Goal: Task Accomplishment & Management: Use online tool/utility

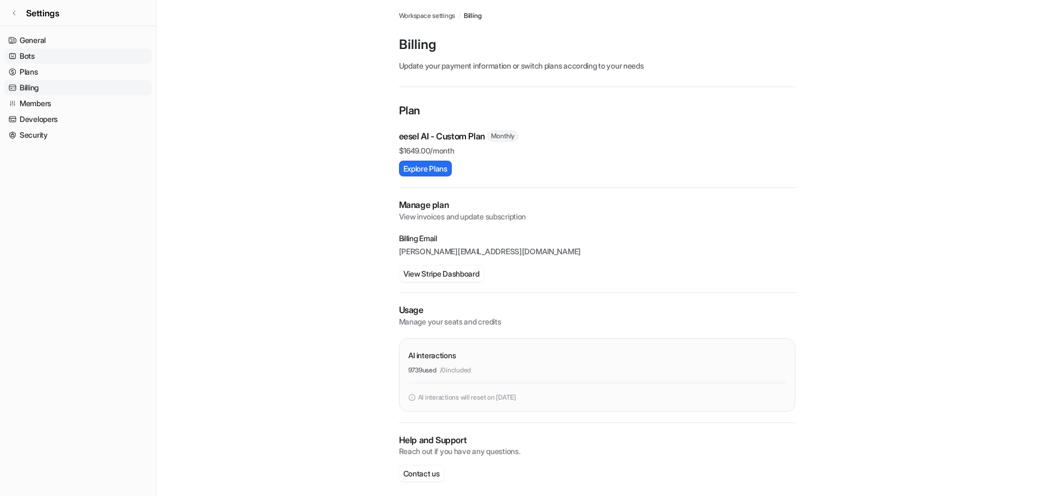
click at [35, 58] on link "Bots" at bounding box center [78, 55] width 148 height 15
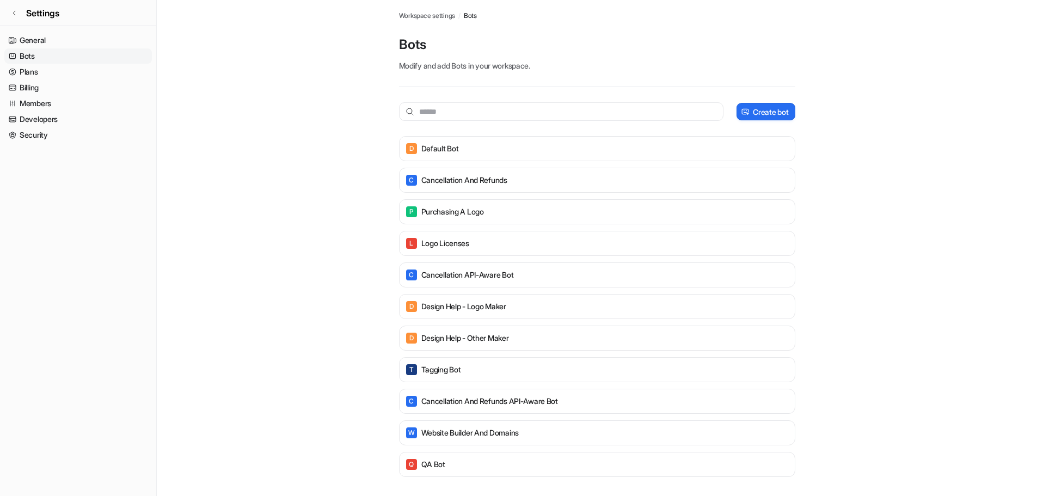
scroll to position [3, 0]
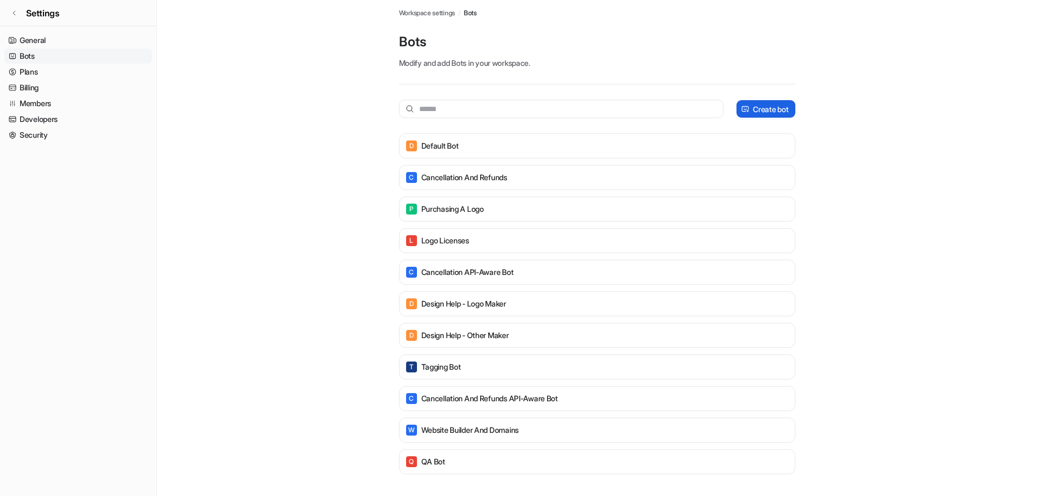
click at [767, 106] on p "Create bot" at bounding box center [770, 108] width 35 height 11
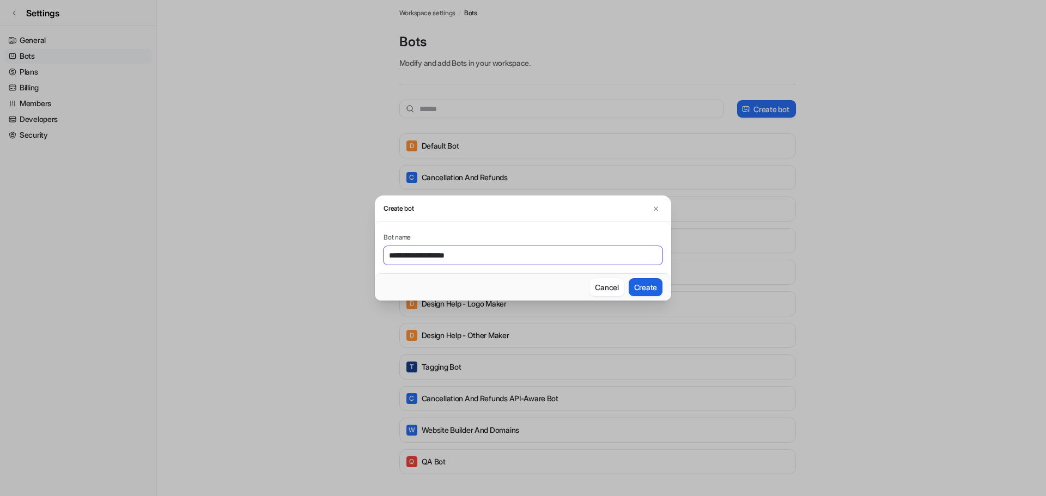
type input "**********"
click at [638, 282] on button "Create" at bounding box center [645, 287] width 34 height 18
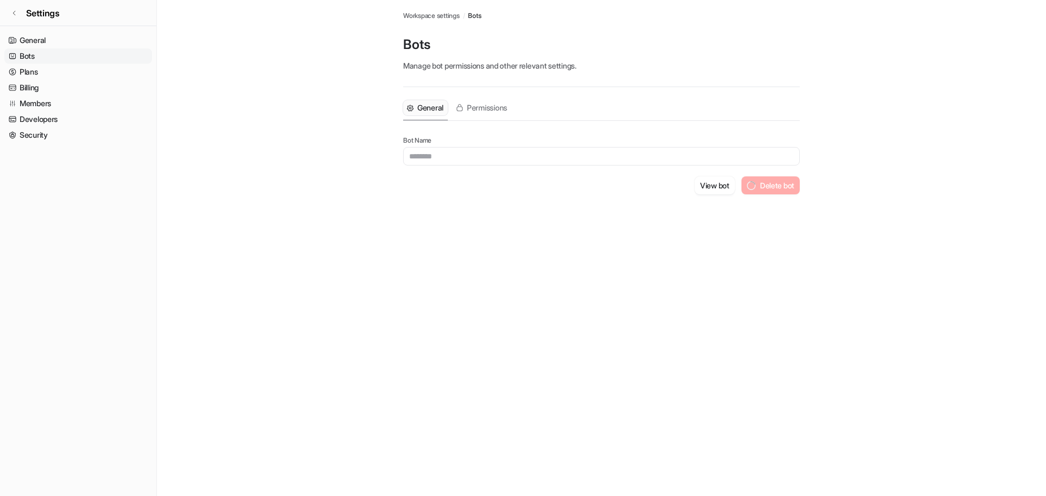
type input "**********"
click at [714, 184] on button "View bot" at bounding box center [727, 185] width 40 height 18
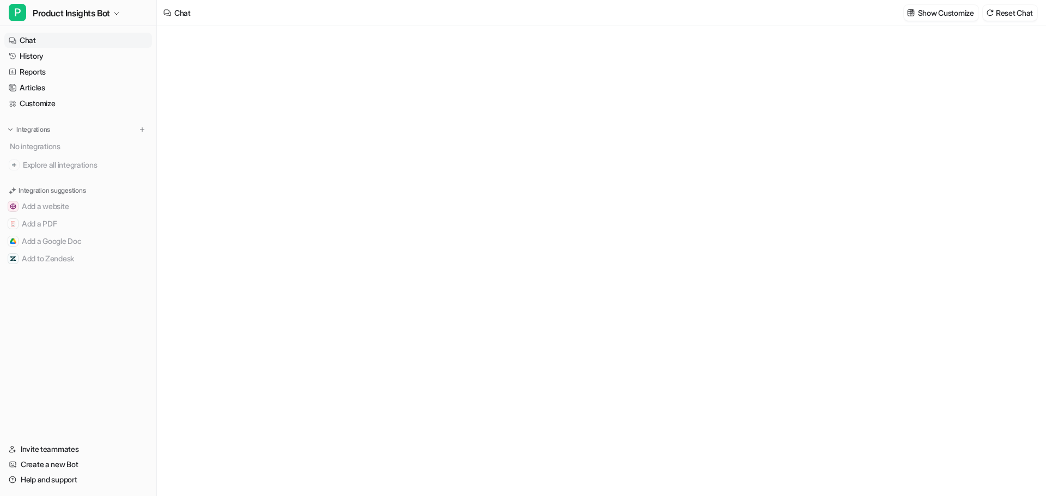
type textarea "**********"
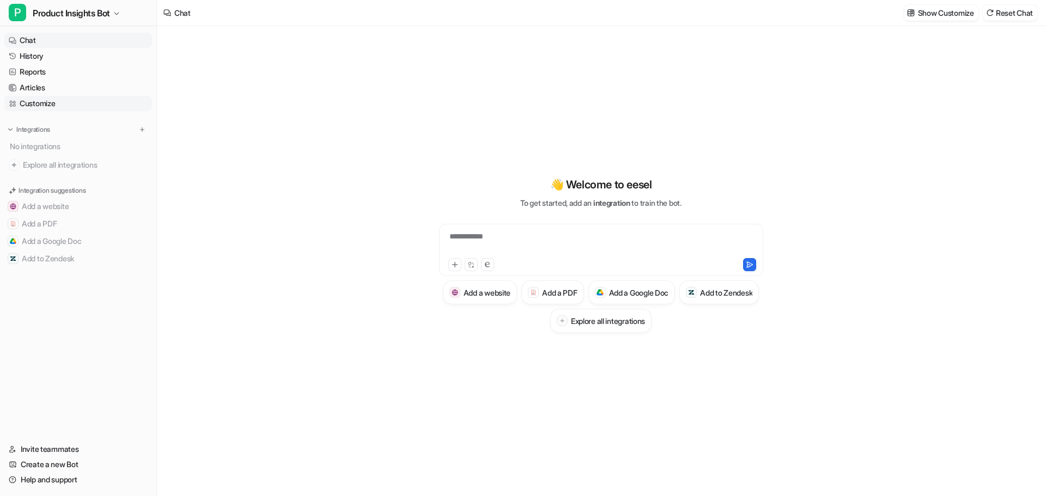
click at [33, 103] on link "Customize" at bounding box center [78, 103] width 148 height 15
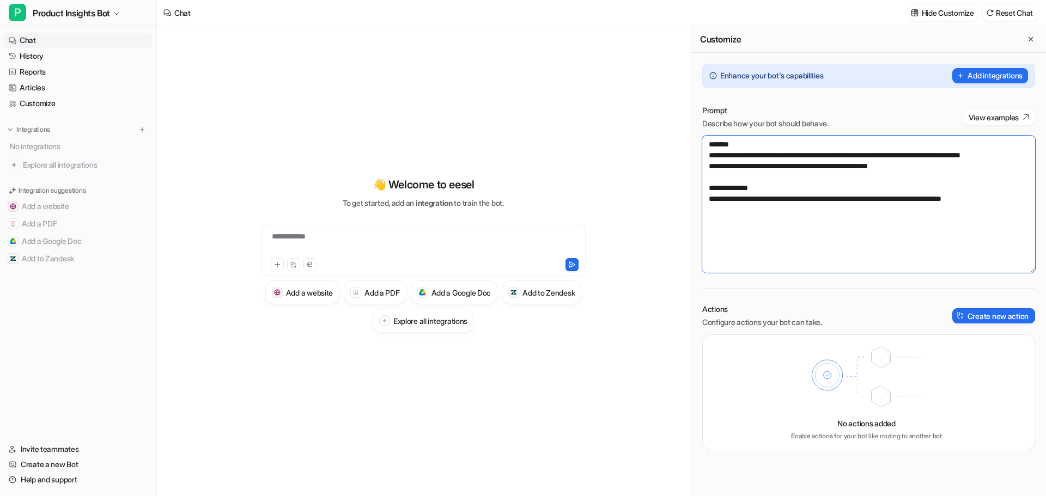
drag, startPoint x: 851, startPoint y: 219, endPoint x: 870, endPoint y: 218, distance: 19.1
click at [851, 219] on textarea "**********" at bounding box center [868, 204] width 333 height 137
drag, startPoint x: 1002, startPoint y: 214, endPoint x: 647, endPoint y: 103, distance: 372.5
click at [647, 103] on div "**********" at bounding box center [601, 261] width 889 height 470
paste textarea "**********"
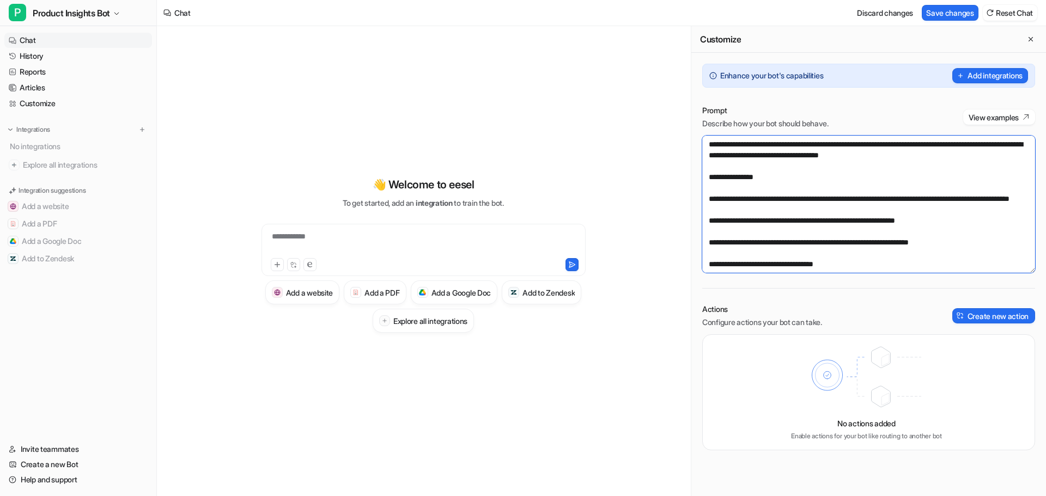
scroll to position [627, 0]
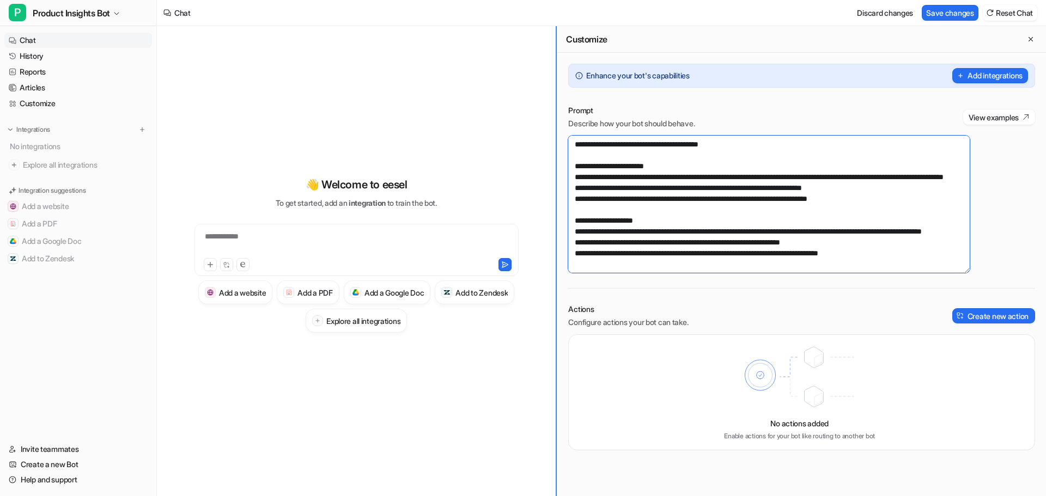
click at [521, 122] on div "**********" at bounding box center [601, 261] width 889 height 470
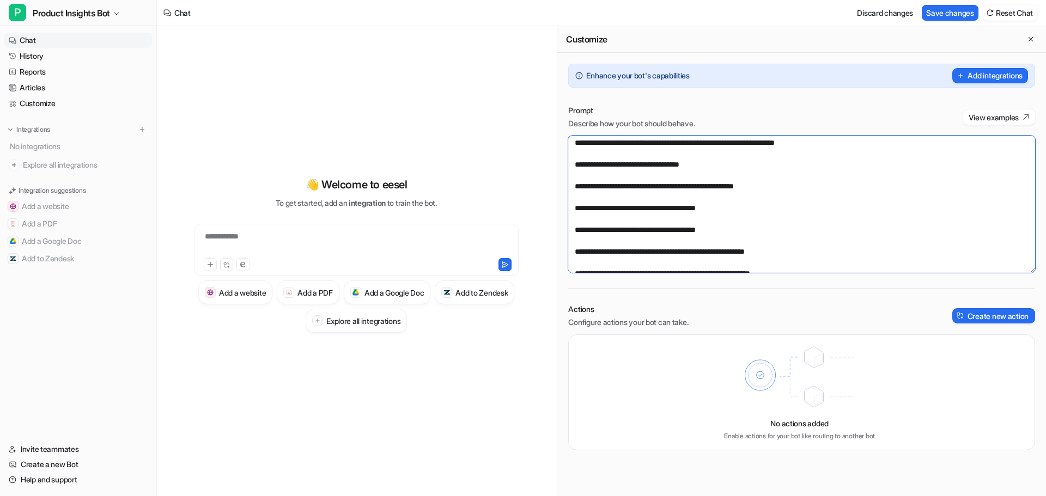
scroll to position [0, 0]
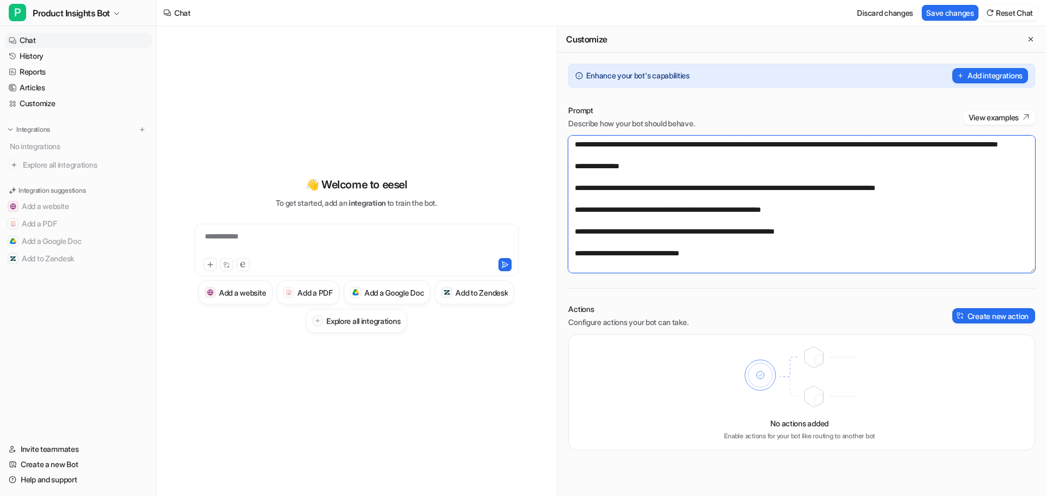
click at [663, 141] on textarea at bounding box center [801, 204] width 467 height 137
click at [619, 148] on textarea at bounding box center [801, 204] width 467 height 137
click at [617, 192] on textarea at bounding box center [801, 204] width 467 height 137
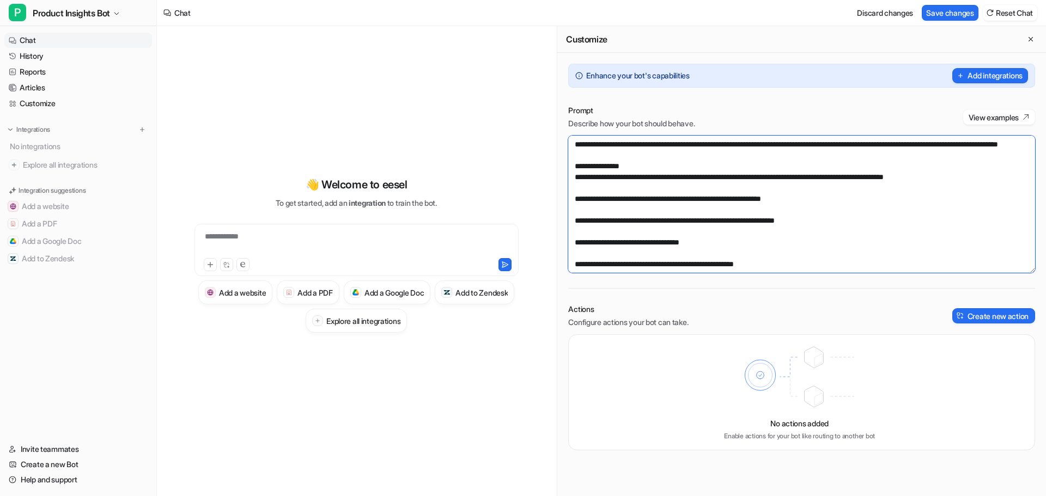
click at [594, 203] on textarea at bounding box center [801, 204] width 467 height 137
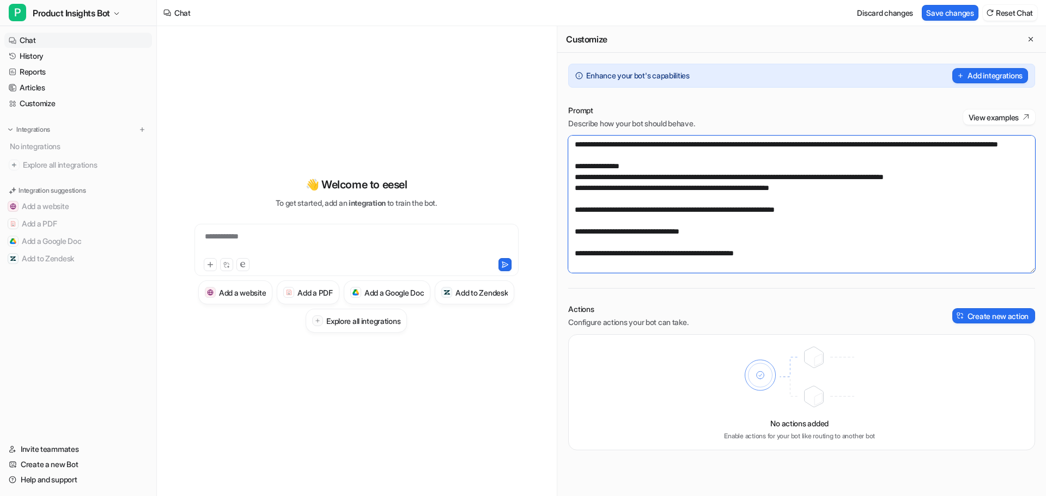
click at [945, 186] on textarea at bounding box center [801, 204] width 467 height 137
click at [907, 184] on textarea at bounding box center [801, 204] width 467 height 137
click at [631, 209] on textarea at bounding box center [801, 204] width 467 height 137
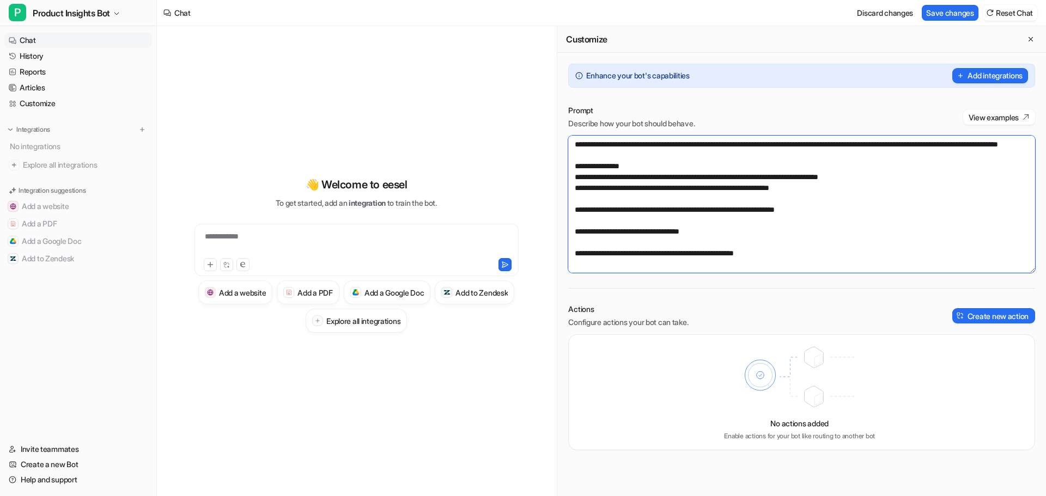
click at [587, 168] on textarea at bounding box center [801, 204] width 467 height 137
click at [582, 208] on textarea at bounding box center [801, 204] width 467 height 137
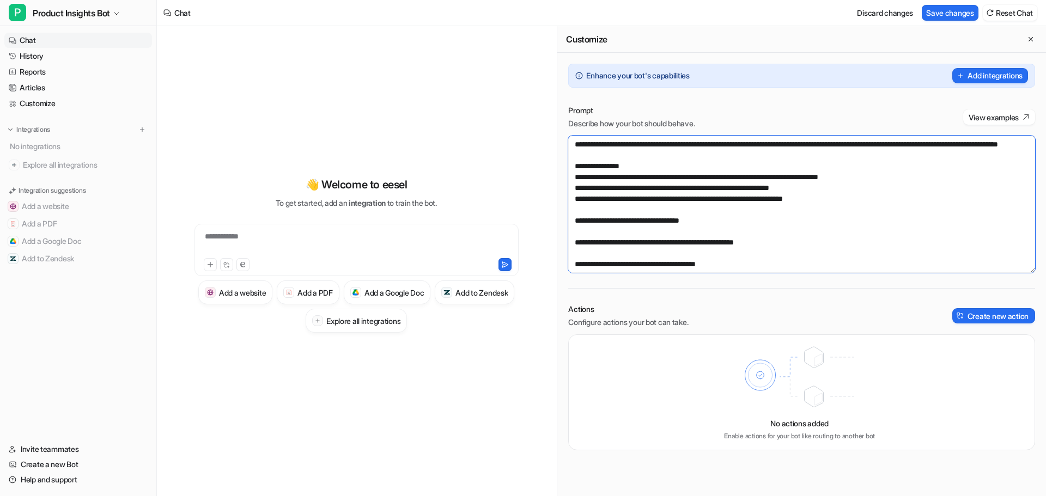
click at [660, 222] on textarea at bounding box center [801, 204] width 467 height 137
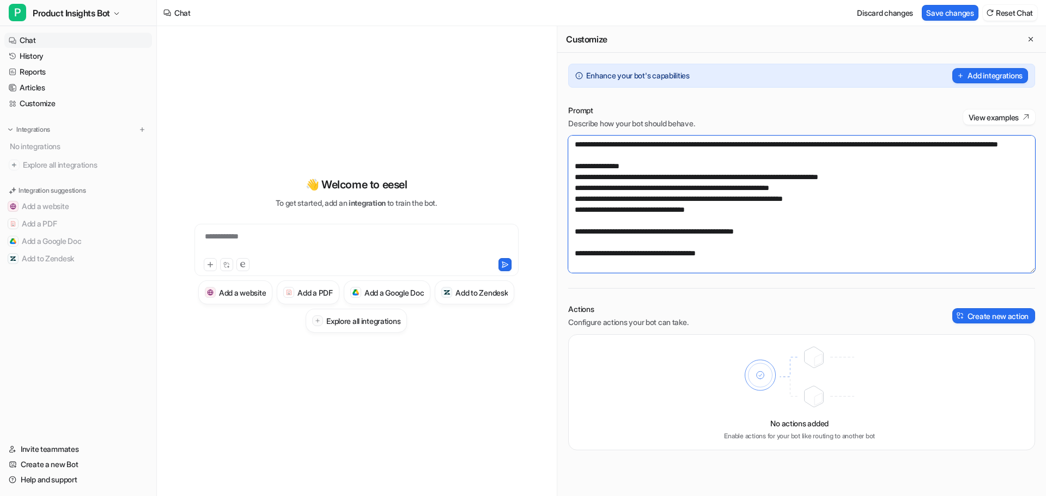
click at [580, 227] on textarea at bounding box center [801, 204] width 467 height 137
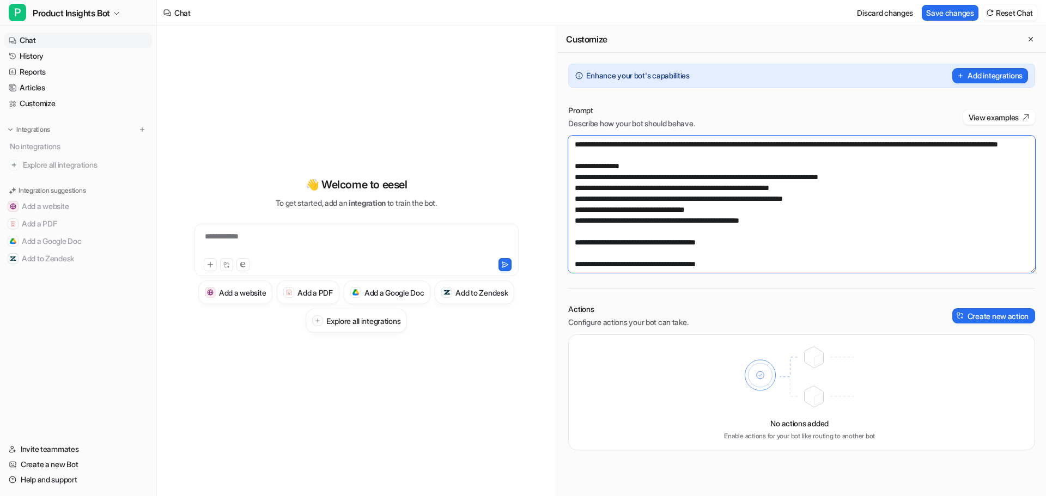
click at [631, 242] on textarea at bounding box center [801, 204] width 467 height 137
click at [770, 232] on textarea at bounding box center [801, 204] width 467 height 137
click at [736, 244] on textarea at bounding box center [801, 204] width 467 height 137
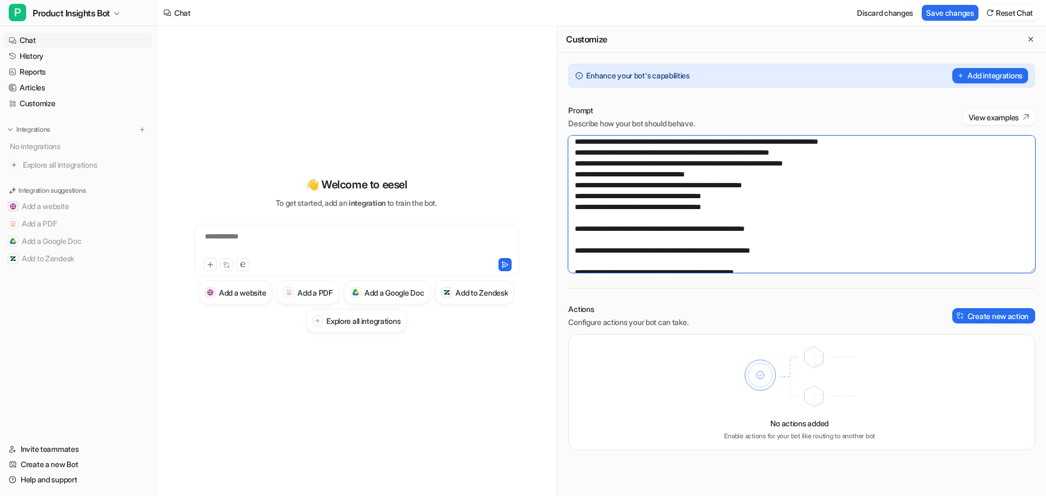
scroll to position [54, 0]
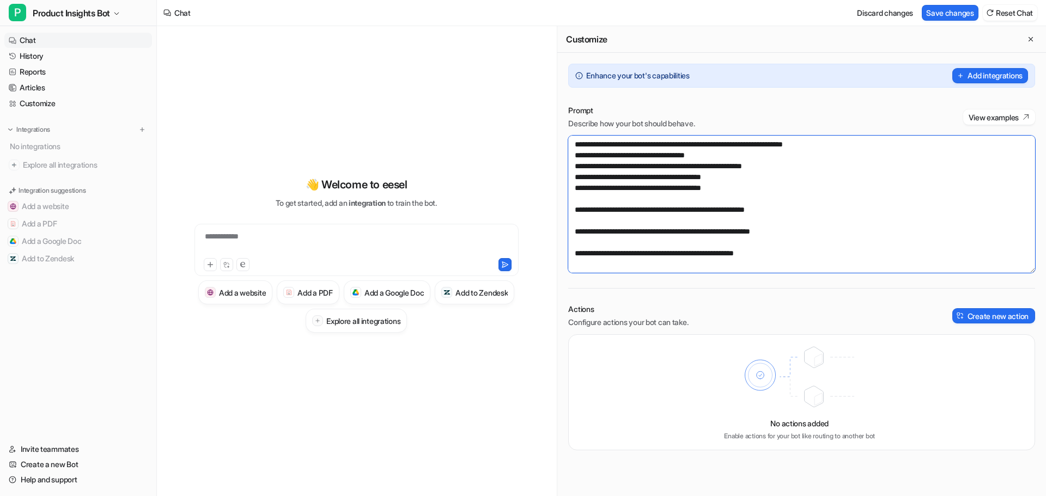
click at [644, 210] on textarea at bounding box center [801, 204] width 467 height 137
click at [573, 166] on textarea at bounding box center [801, 204] width 467 height 137
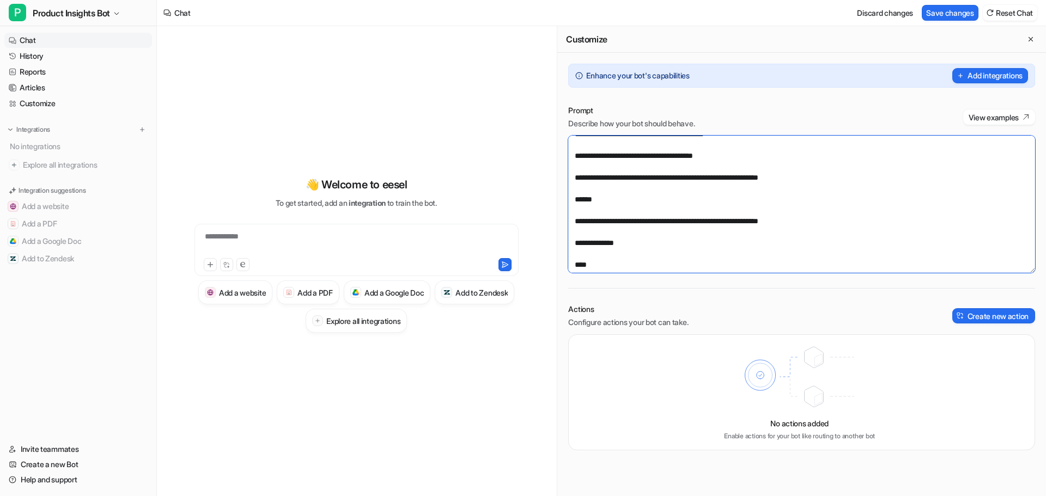
scroll to position [163, 0]
click at [603, 177] on textarea at bounding box center [801, 204] width 467 height 137
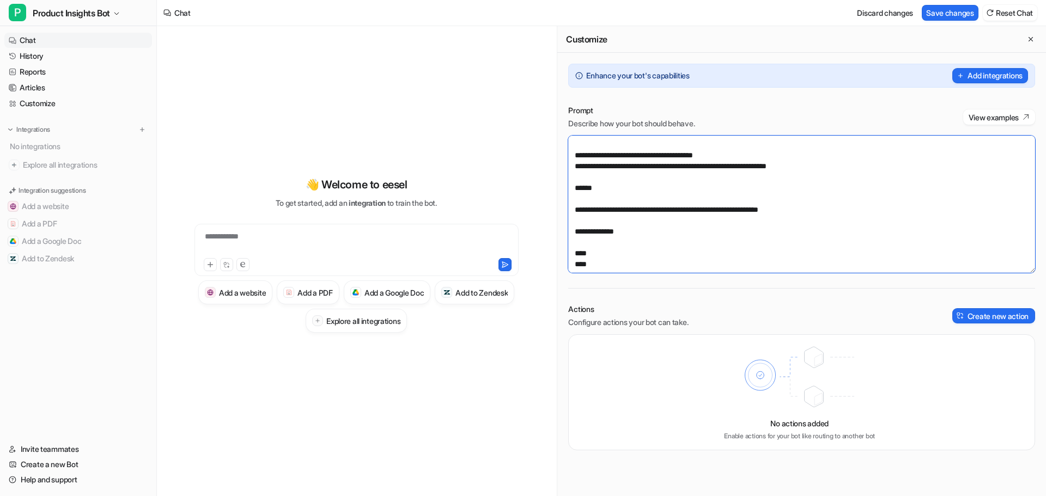
click at [583, 207] on textarea at bounding box center [801, 204] width 467 height 137
click at [589, 244] on textarea at bounding box center [801, 204] width 467 height 137
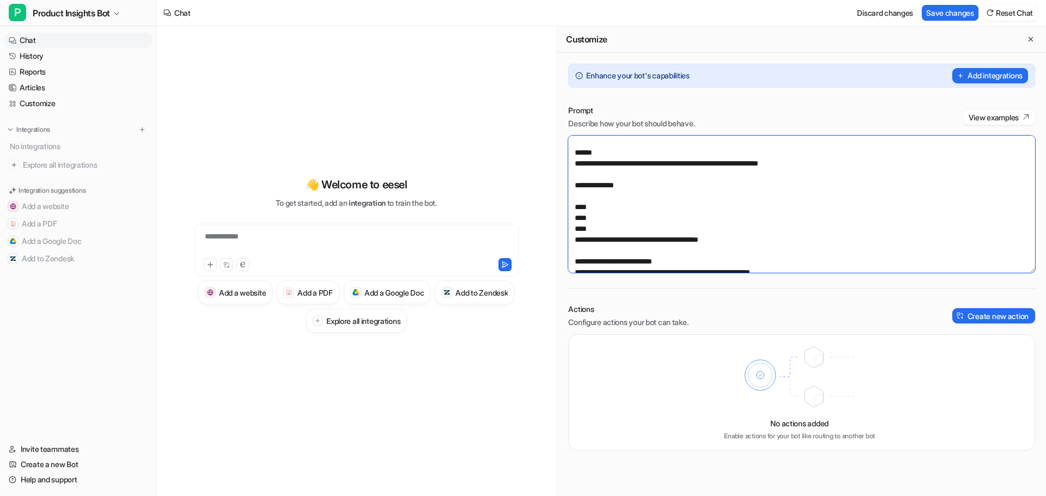
scroll to position [218, 0]
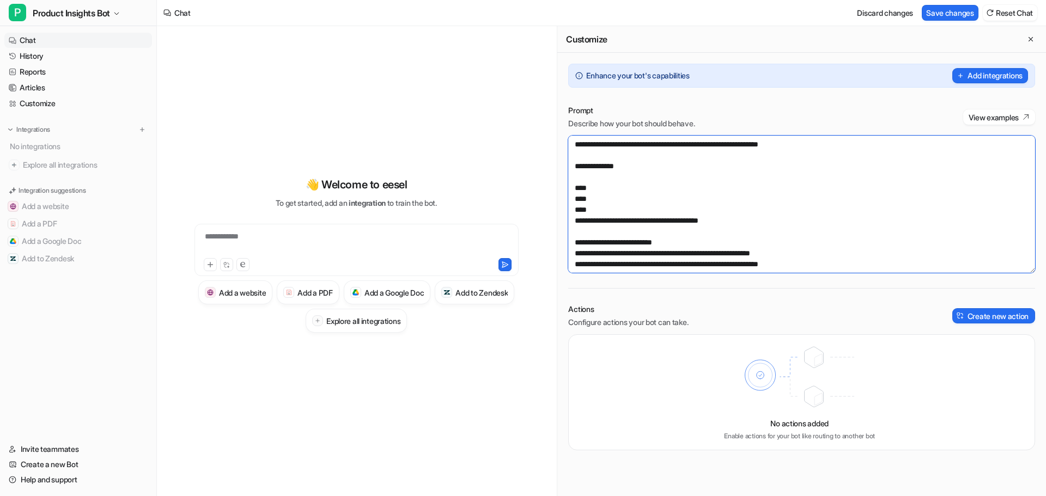
drag, startPoint x: 599, startPoint y: 221, endPoint x: 570, endPoint y: 193, distance: 39.7
click at [570, 193] on textarea at bounding box center [801, 204] width 467 height 137
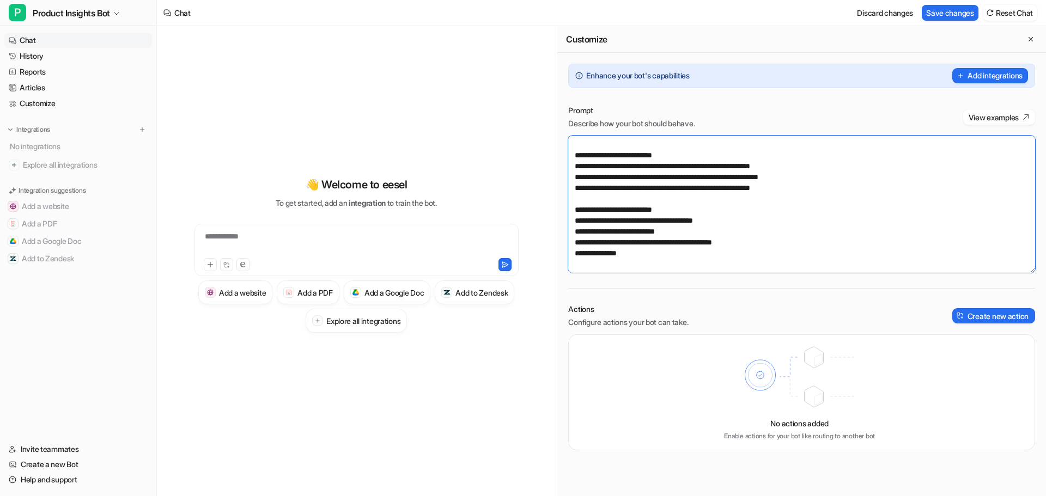
scroll to position [327, 0]
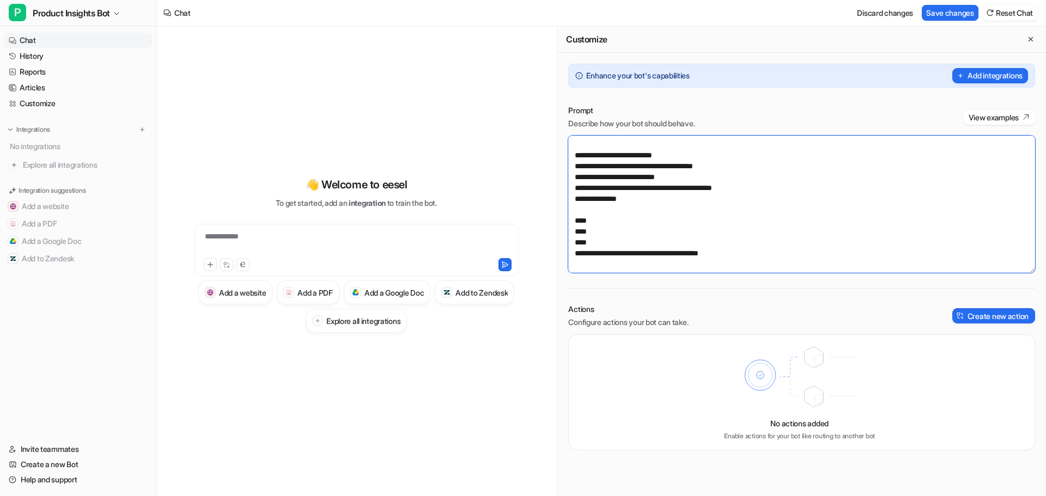
click at [571, 210] on textarea at bounding box center [801, 204] width 467 height 137
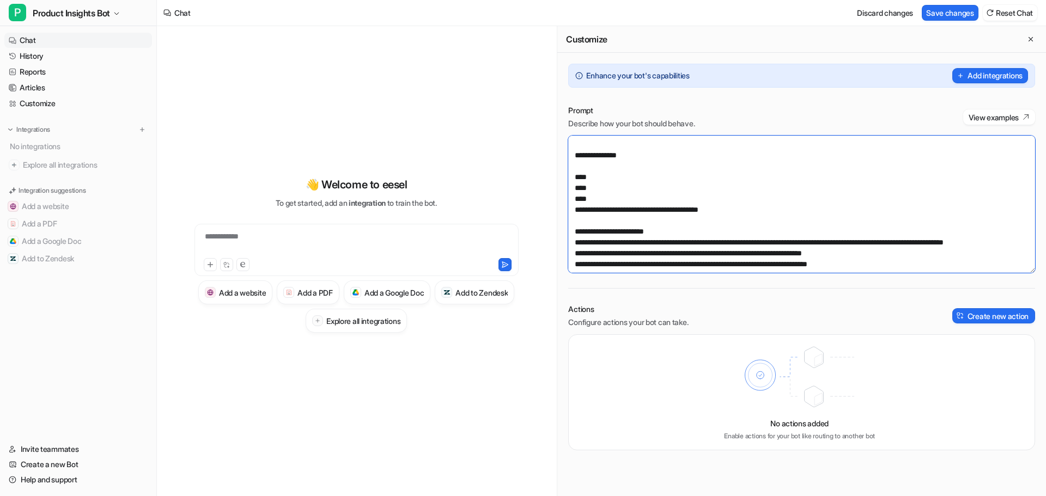
drag, startPoint x: 612, startPoint y: 210, endPoint x: 560, endPoint y: 179, distance: 59.9
click at [560, 179] on div "Prompt Describe how your bot should behave. View examples Actions Configure act…" at bounding box center [801, 277] width 488 height 367
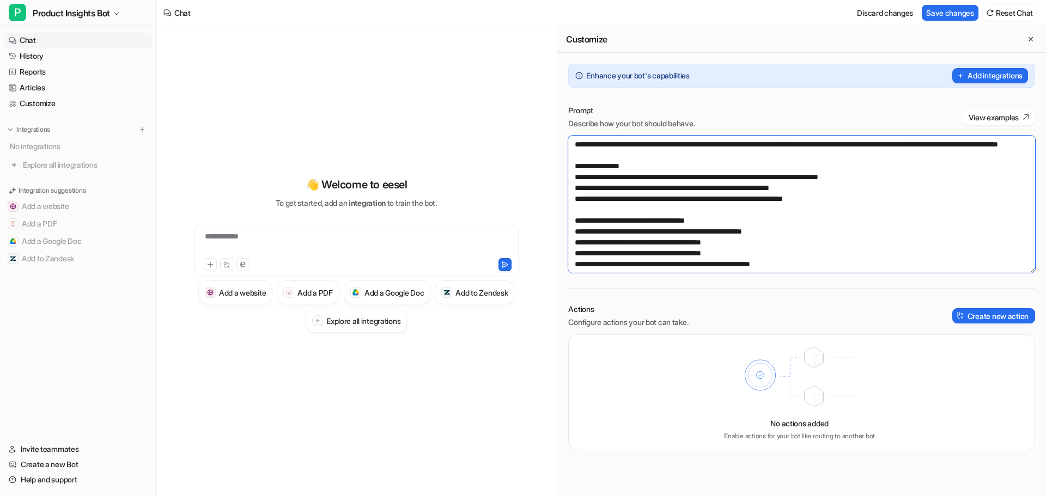
scroll to position [54, 0]
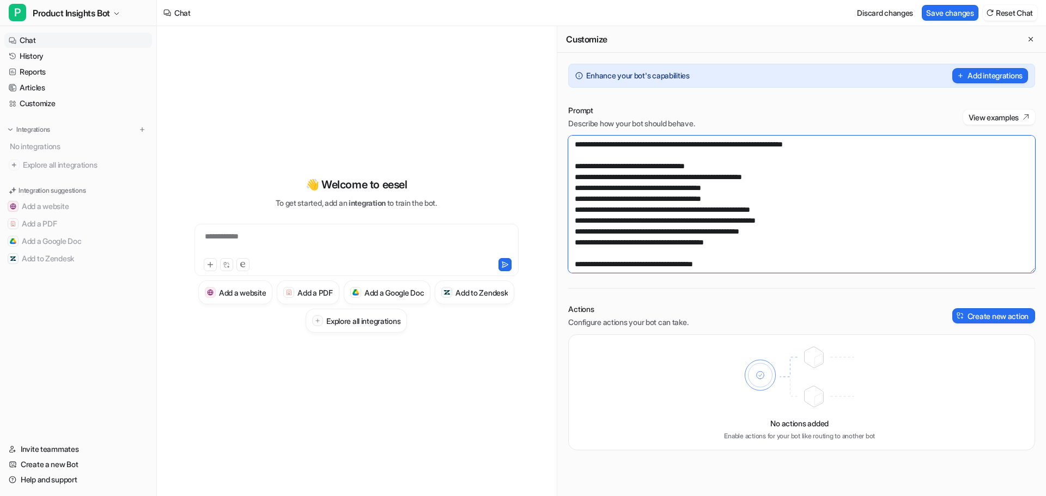
click at [609, 176] on textarea at bounding box center [801, 204] width 467 height 137
click at [759, 178] on textarea at bounding box center [801, 204] width 467 height 137
drag, startPoint x: 745, startPoint y: 205, endPoint x: 562, endPoint y: 205, distance: 183.5
click at [562, 205] on div "Prompt Describe how your bot should behave. View examples Actions Configure act…" at bounding box center [801, 277] width 488 height 367
click at [637, 175] on textarea at bounding box center [801, 204] width 467 height 137
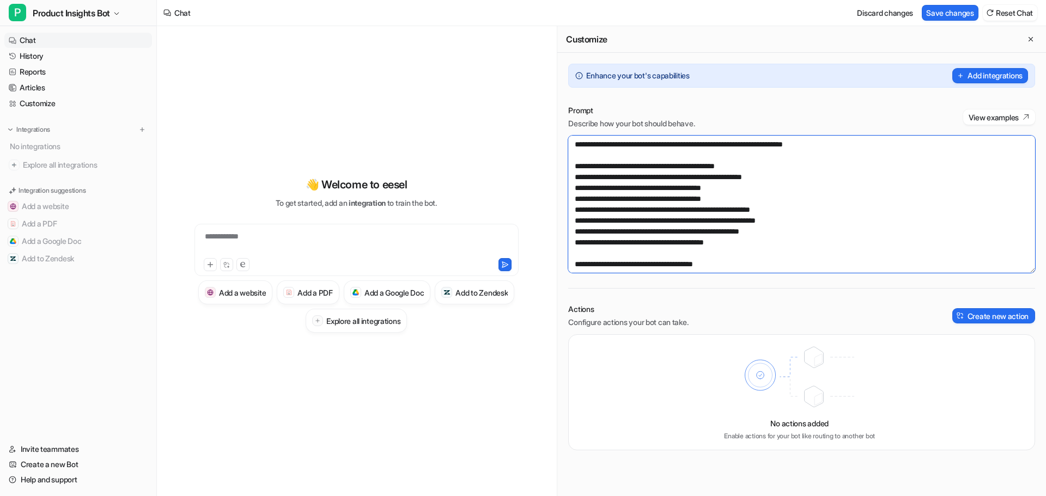
click at [637, 175] on textarea at bounding box center [801, 204] width 467 height 137
drag, startPoint x: 741, startPoint y: 207, endPoint x: 572, endPoint y: 212, distance: 168.9
click at [572, 212] on textarea at bounding box center [801, 204] width 467 height 137
click at [719, 181] on textarea at bounding box center [801, 204] width 467 height 137
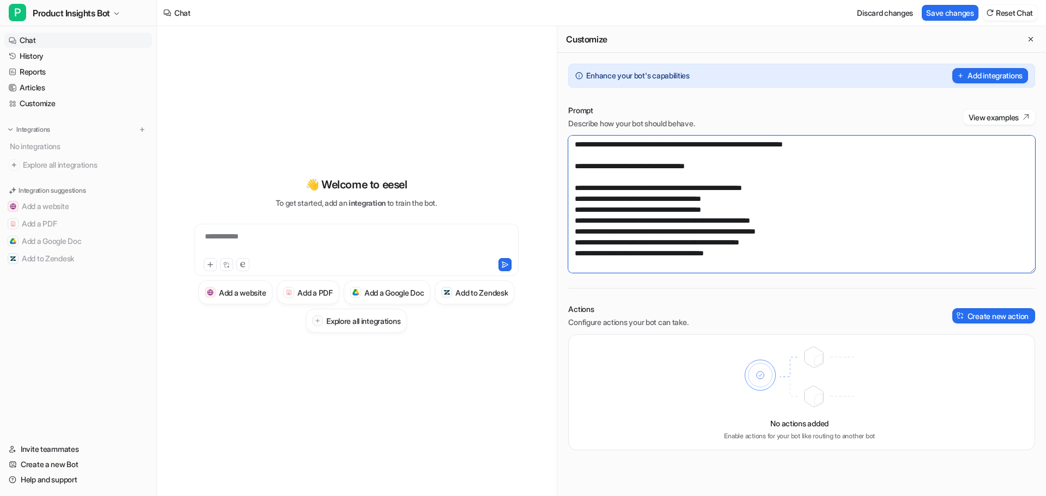
paste textarea "**********"
drag, startPoint x: 744, startPoint y: 221, endPoint x: 578, endPoint y: 221, distance: 166.6
click at [578, 221] on textarea at bounding box center [801, 204] width 467 height 137
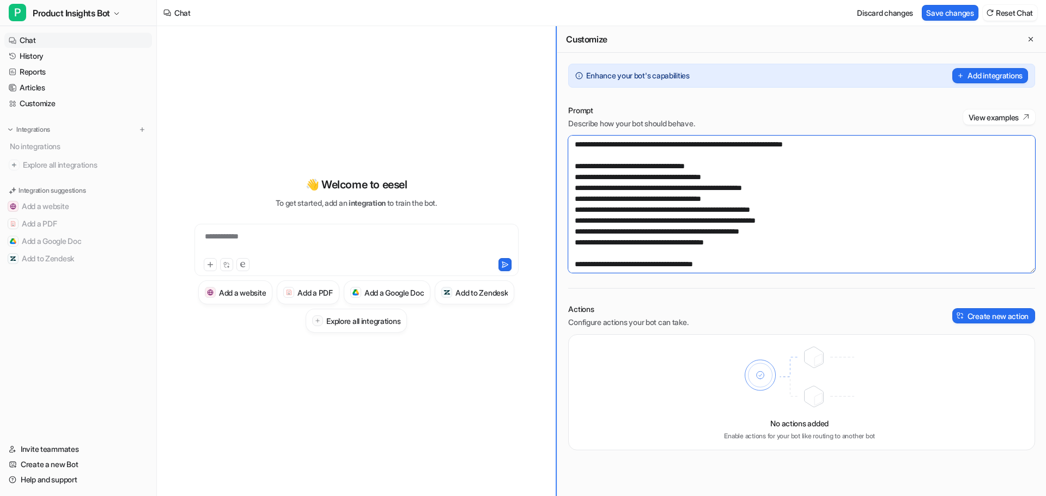
drag, startPoint x: 745, startPoint y: 254, endPoint x: 555, endPoint y: 180, distance: 203.7
click at [555, 180] on div "**********" at bounding box center [601, 261] width 889 height 470
paste textarea "**********"
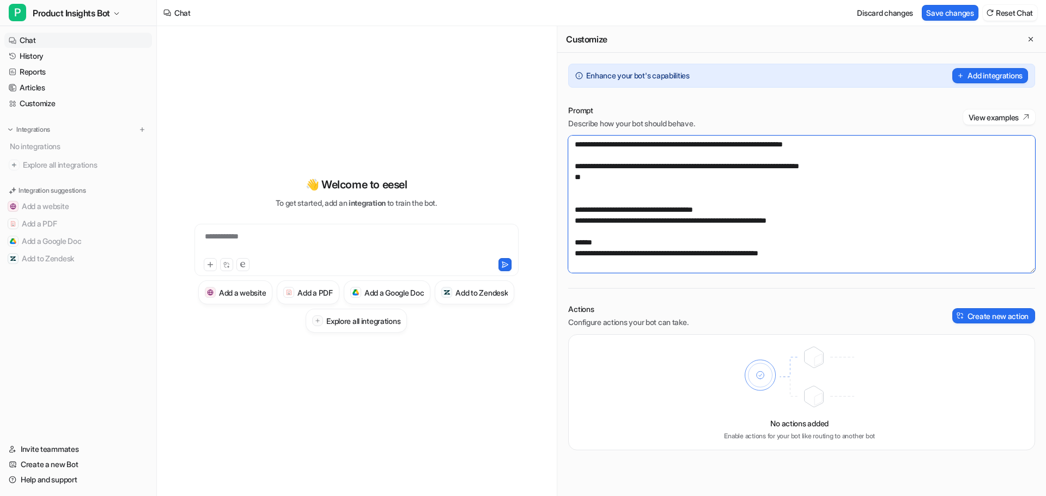
click at [595, 184] on textarea at bounding box center [801, 204] width 467 height 137
paste textarea "**********"
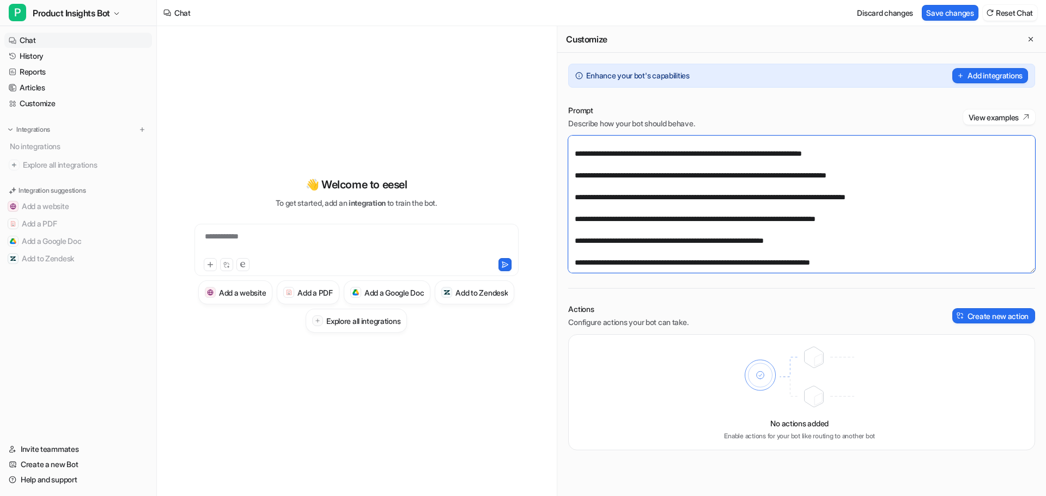
scroll to position [83, 0]
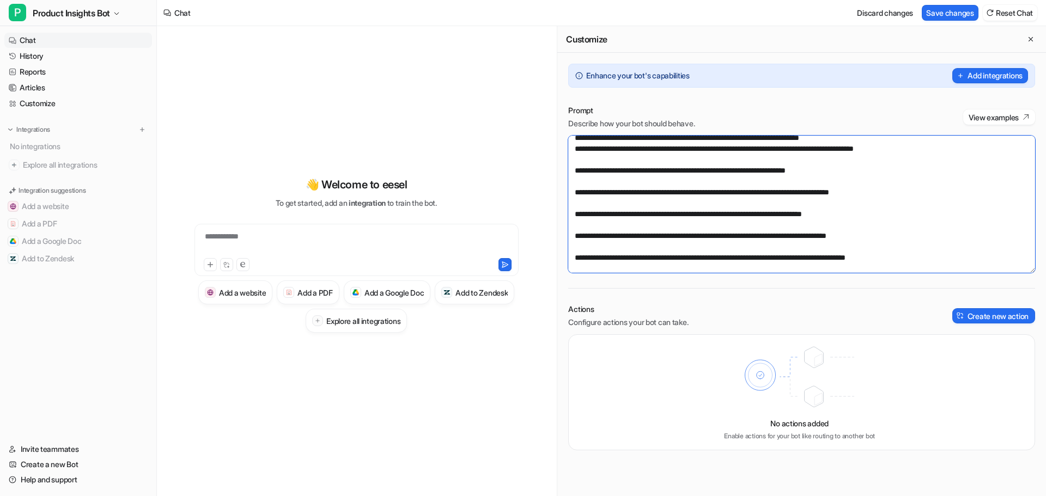
click at [594, 171] on textarea at bounding box center [801, 204] width 467 height 137
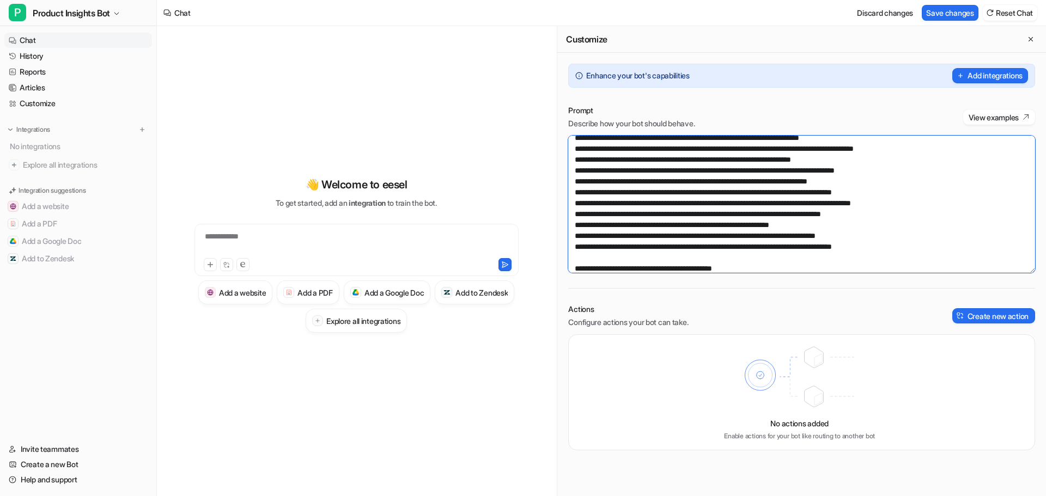
click at [786, 260] on textarea at bounding box center [801, 204] width 467 height 137
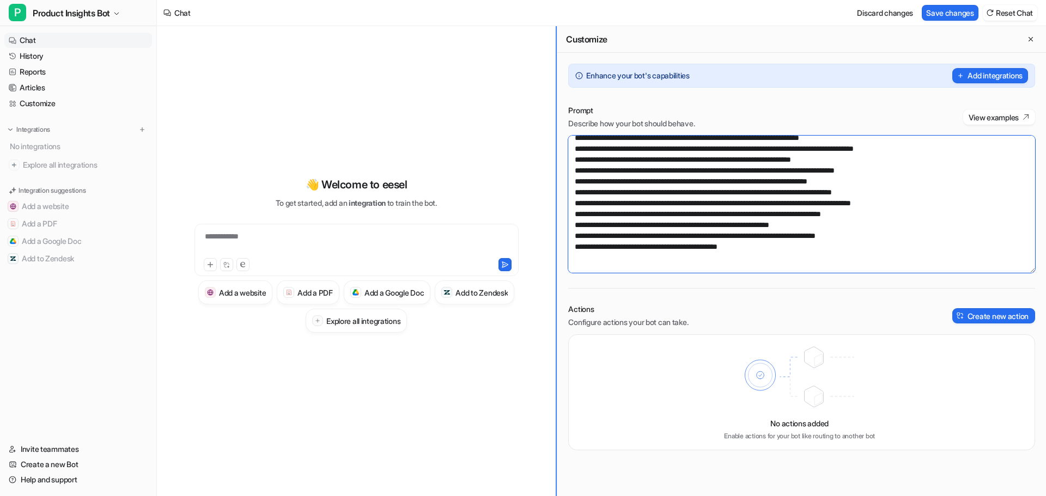
click at [529, 144] on div "**********" at bounding box center [601, 261] width 889 height 470
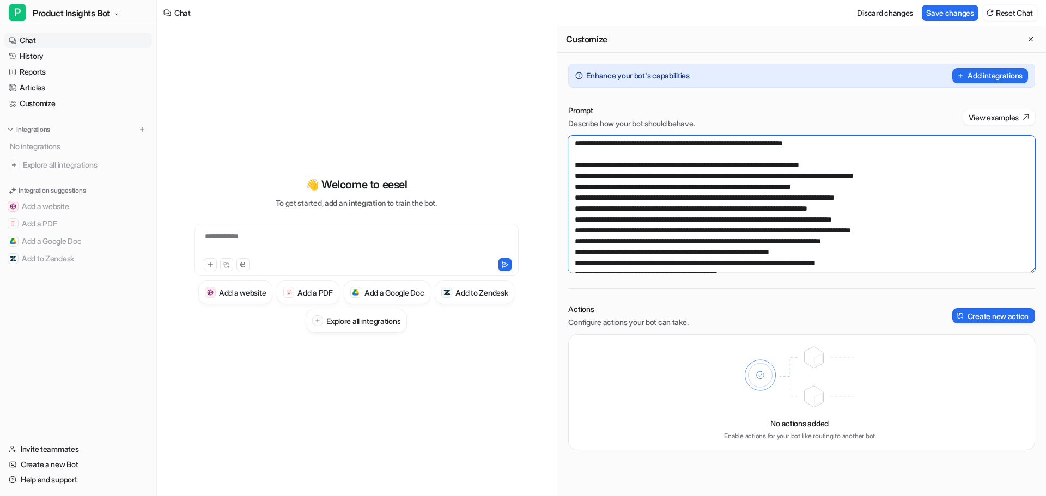
scroll to position [28, 0]
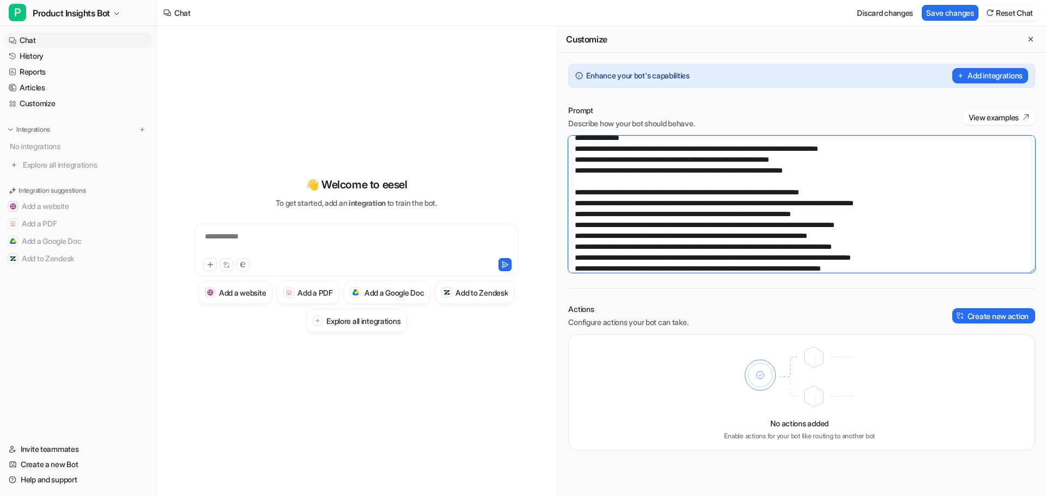
click at [861, 233] on textarea at bounding box center [801, 204] width 467 height 137
click at [634, 235] on textarea at bounding box center [801, 204] width 467 height 137
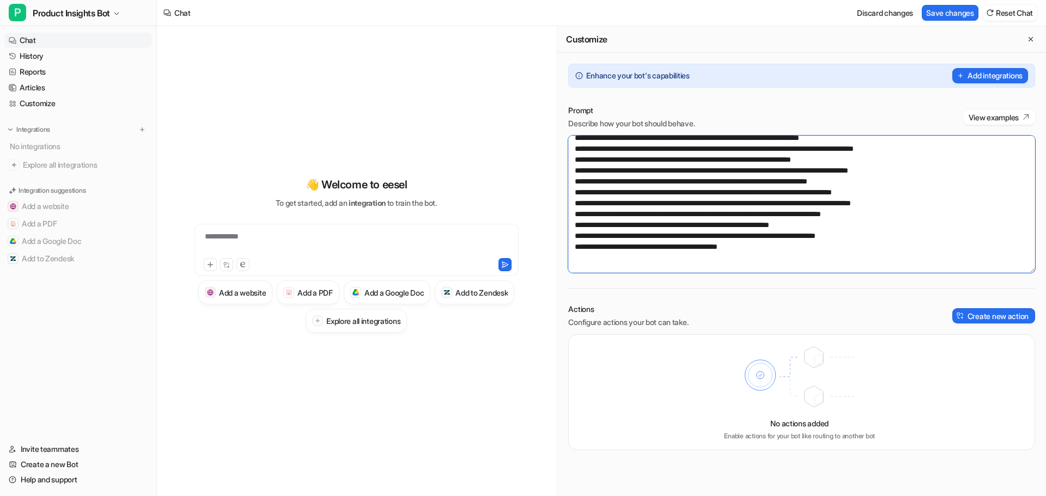
drag, startPoint x: 888, startPoint y: 194, endPoint x: 567, endPoint y: 198, distance: 320.2
click at [567, 198] on div "Prompt Describe how your bot should behave. View examples Actions Configure act…" at bounding box center [801, 277] width 488 height 367
click at [614, 191] on textarea at bounding box center [801, 204] width 467 height 137
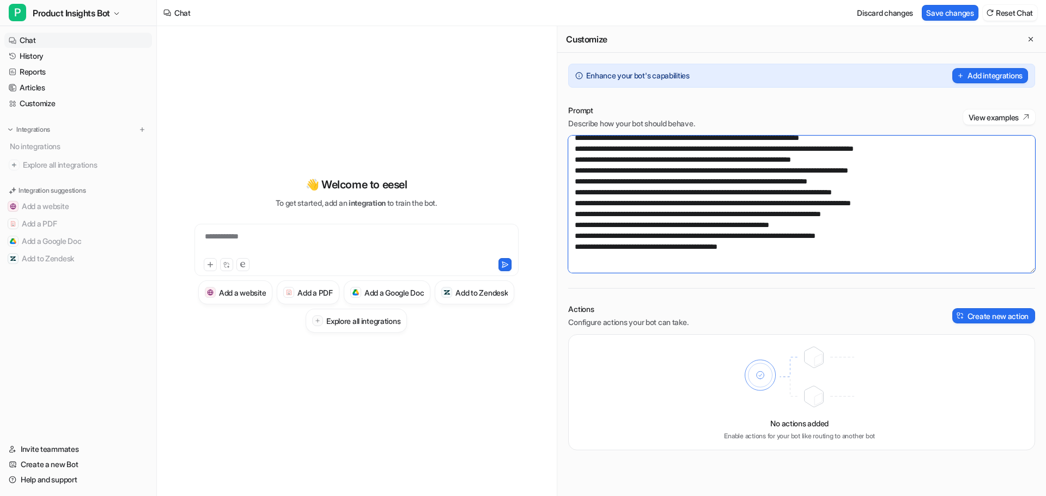
click at [650, 193] on textarea at bounding box center [801, 204] width 467 height 137
drag, startPoint x: 904, startPoint y: 201, endPoint x: 569, endPoint y: 204, distance: 335.4
click at [569, 204] on textarea at bounding box center [801, 204] width 467 height 137
click at [925, 178] on textarea at bounding box center [801, 204] width 467 height 137
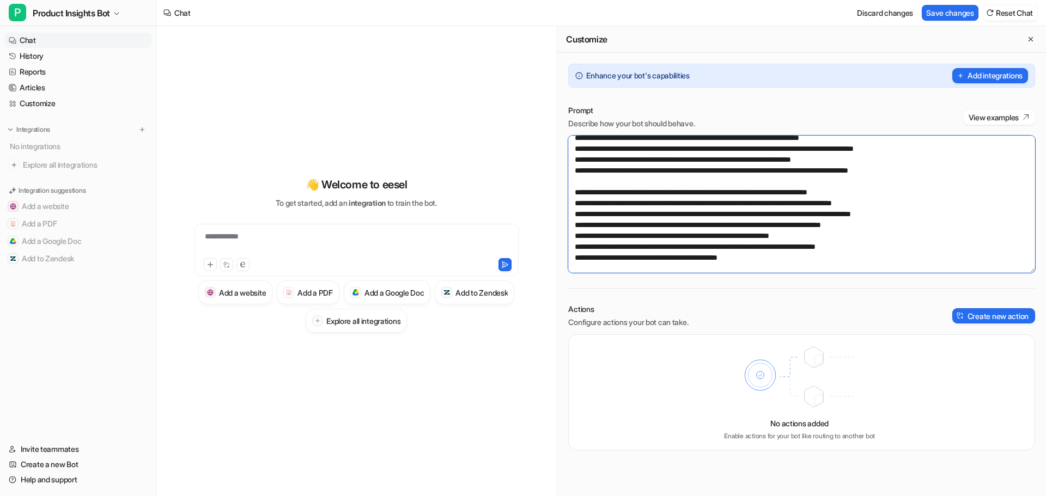
paste textarea "**********"
click at [695, 213] on textarea at bounding box center [801, 204] width 467 height 137
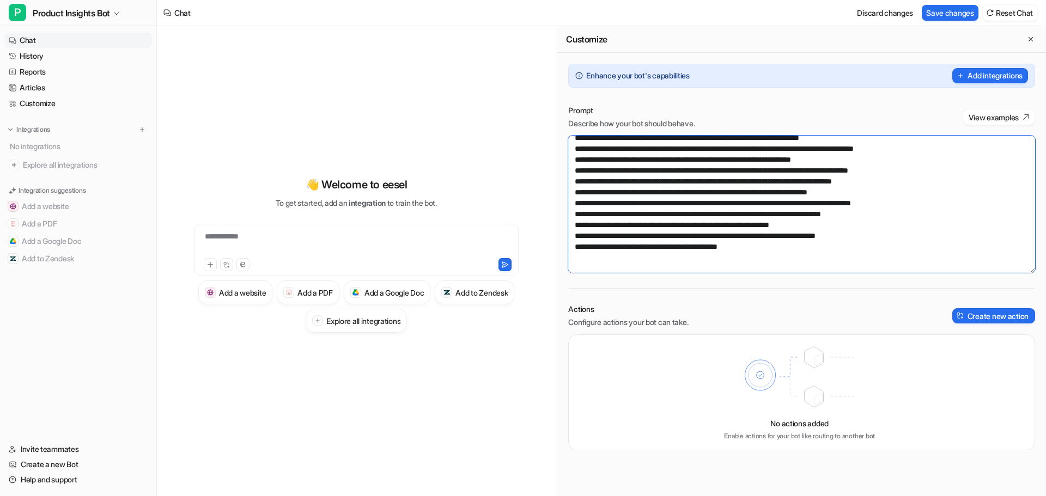
click at [700, 211] on textarea at bounding box center [801, 204] width 467 height 137
click at [909, 189] on textarea at bounding box center [801, 204] width 467 height 137
click at [628, 225] on textarea at bounding box center [801, 204] width 467 height 137
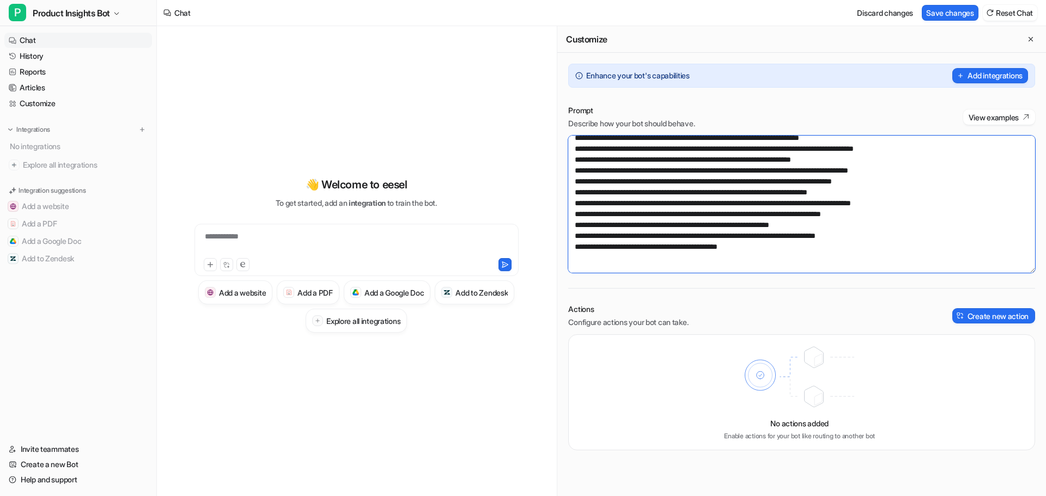
click at [628, 225] on textarea at bounding box center [801, 204] width 467 height 137
click at [748, 225] on textarea at bounding box center [801, 204] width 467 height 137
click at [748, 223] on textarea at bounding box center [801, 204] width 467 height 137
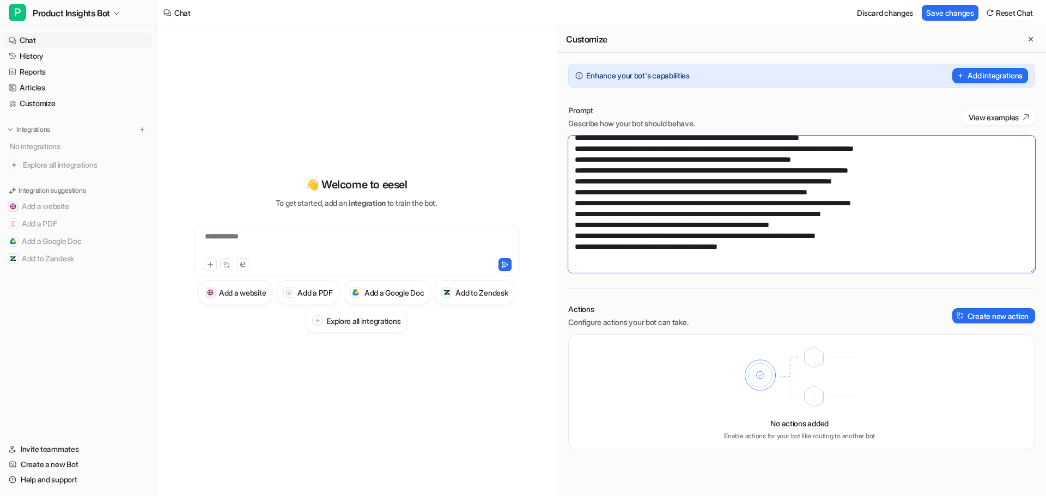
click at [748, 223] on textarea at bounding box center [801, 204] width 467 height 137
drag, startPoint x: 829, startPoint y: 234, endPoint x: 570, endPoint y: 235, distance: 259.7
click at [570, 235] on textarea at bounding box center [801, 204] width 467 height 137
click at [877, 146] on textarea at bounding box center [801, 204] width 467 height 137
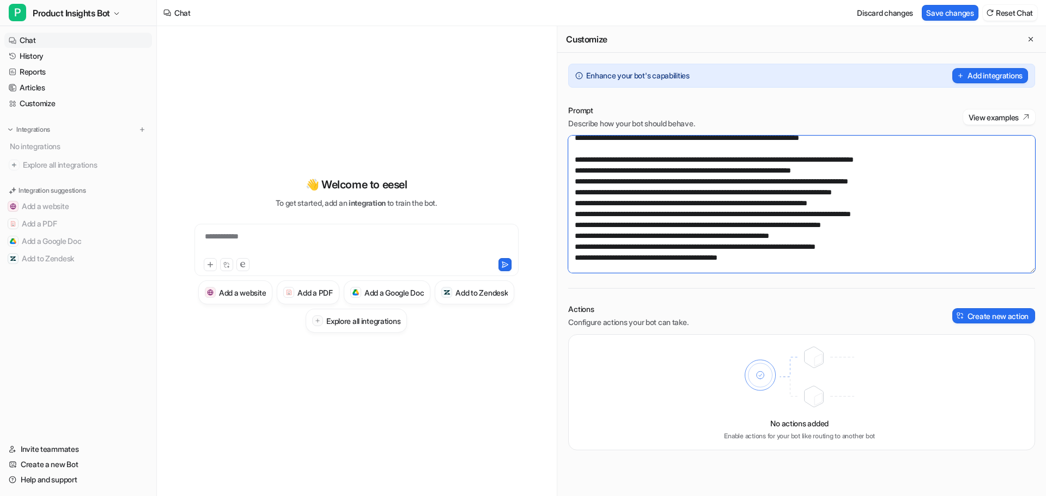
scroll to position [94, 0]
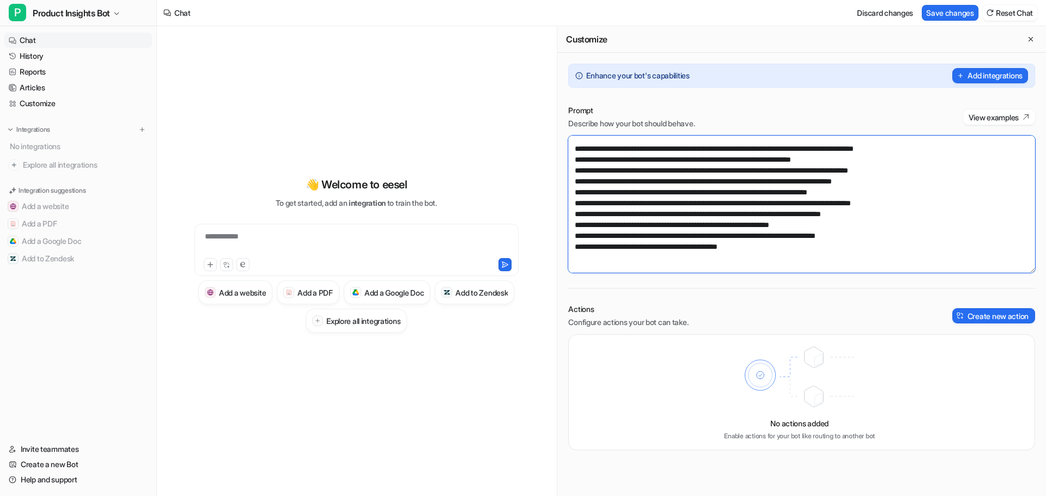
paste textarea "**********"
click at [659, 238] on textarea at bounding box center [801, 204] width 467 height 137
click at [660, 238] on textarea at bounding box center [801, 204] width 467 height 137
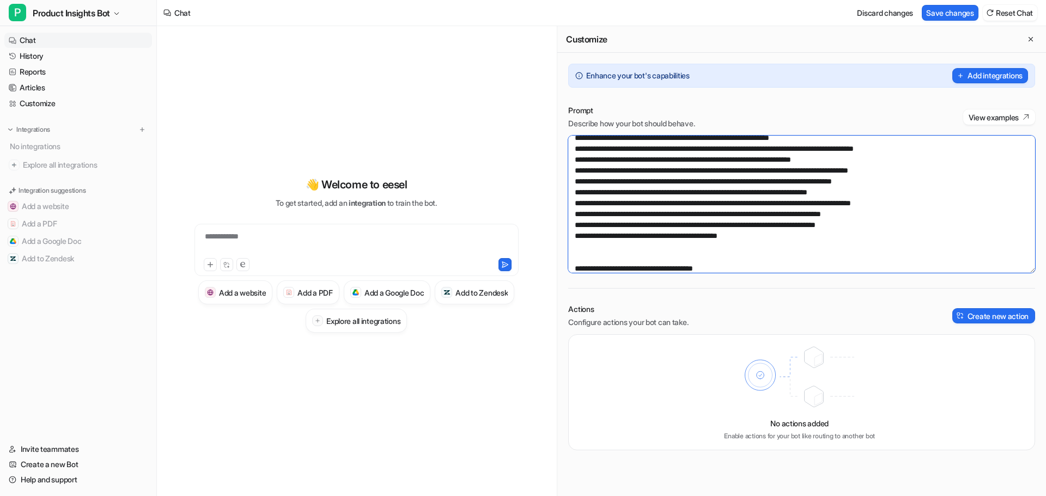
click at [659, 234] on textarea at bounding box center [801, 204] width 467 height 137
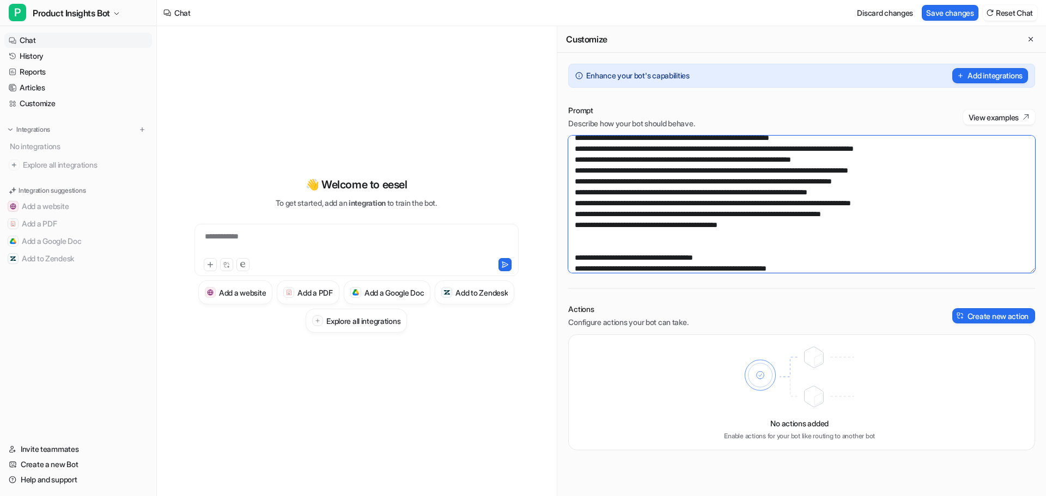
click at [607, 193] on textarea at bounding box center [801, 204] width 467 height 137
click at [885, 171] on textarea at bounding box center [801, 204] width 467 height 137
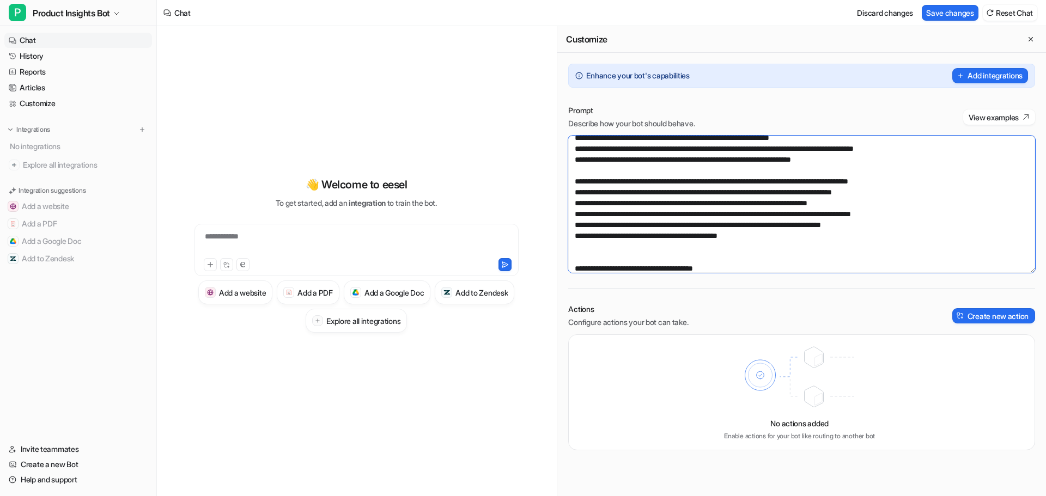
paste textarea "**********"
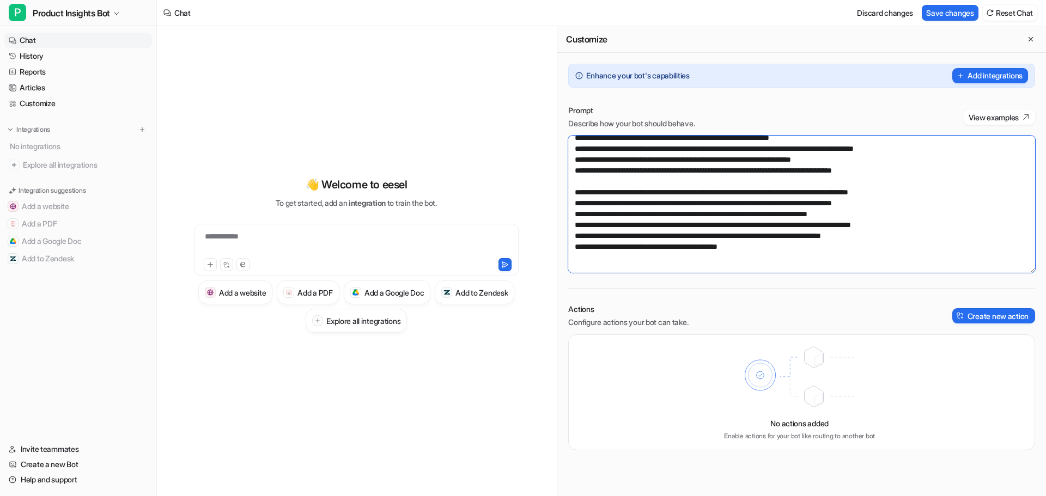
click at [616, 211] on textarea at bounding box center [801, 204] width 467 height 137
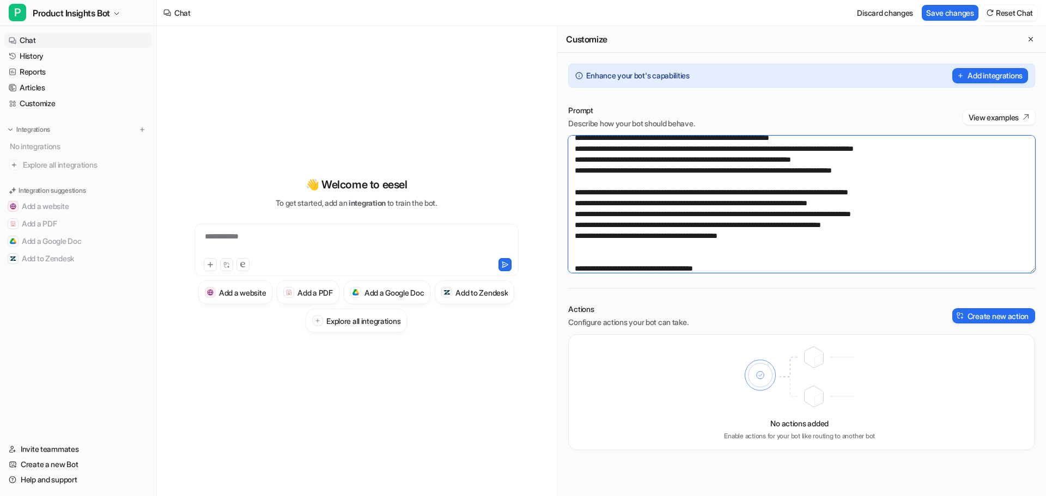
click at [628, 181] on textarea at bounding box center [801, 204] width 467 height 137
click at [614, 192] on textarea at bounding box center [801, 204] width 467 height 137
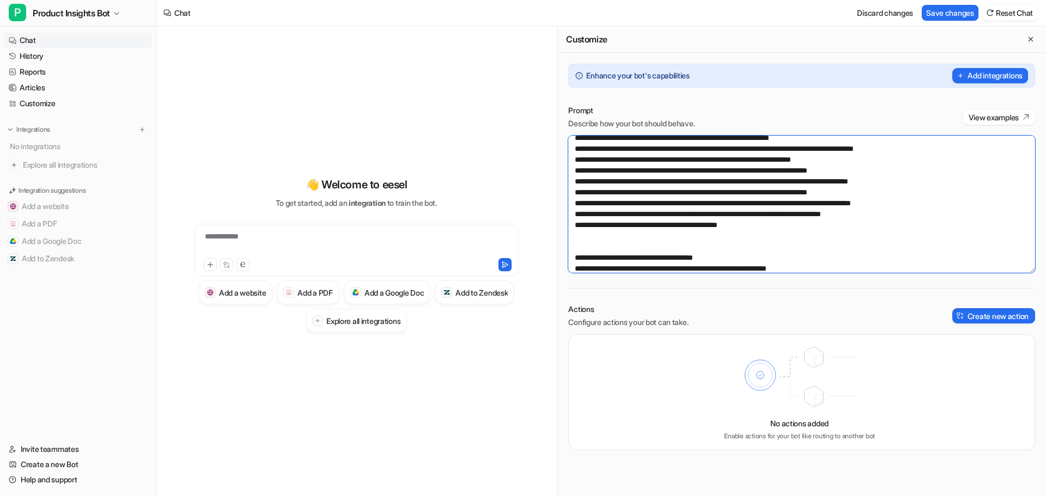
click at [835, 180] on textarea at bounding box center [801, 204] width 467 height 137
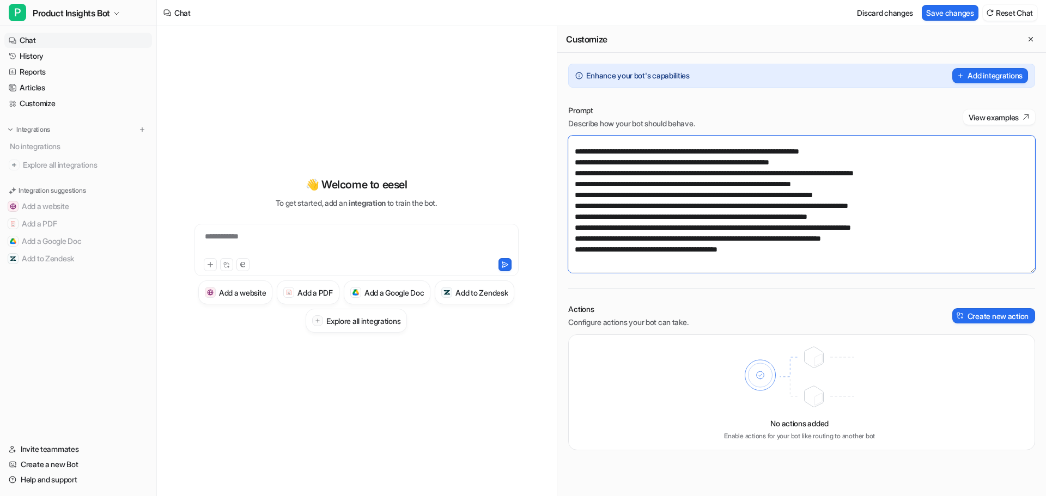
scroll to position [72, 0]
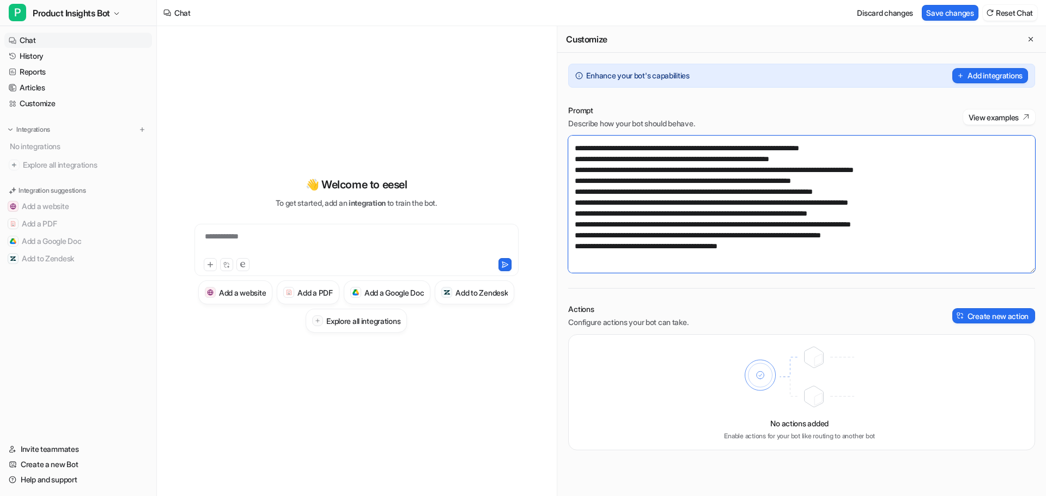
click at [700, 215] on textarea at bounding box center [801, 204] width 467 height 137
click at [912, 225] on textarea at bounding box center [801, 204] width 467 height 137
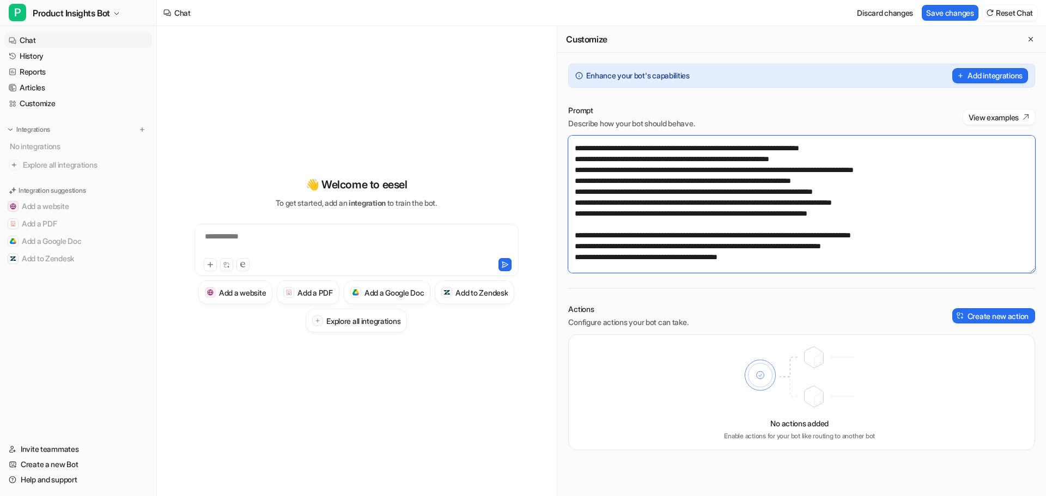
click at [637, 223] on textarea at bounding box center [801, 204] width 467 height 137
click at [603, 239] on textarea at bounding box center [801, 204] width 467 height 137
paste textarea "**********"
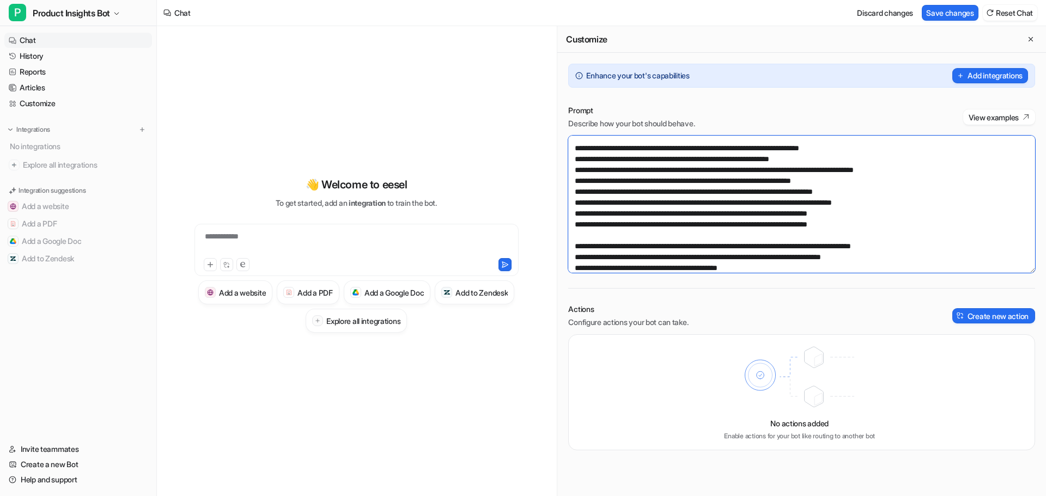
click at [595, 237] on textarea at bounding box center [801, 204] width 467 height 137
click at [657, 233] on textarea at bounding box center [801, 204] width 467 height 137
click at [627, 244] on textarea at bounding box center [801, 204] width 467 height 137
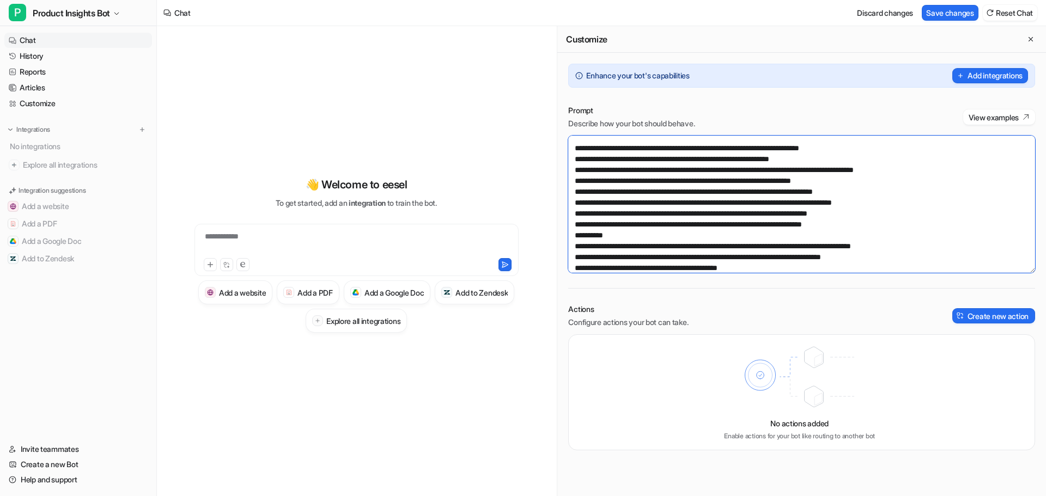
paste textarea "**"
click at [623, 230] on textarea at bounding box center [801, 204] width 467 height 137
click at [669, 237] on textarea at bounding box center [801, 204] width 467 height 137
drag, startPoint x: 867, startPoint y: 233, endPoint x: 664, endPoint y: 233, distance: 203.1
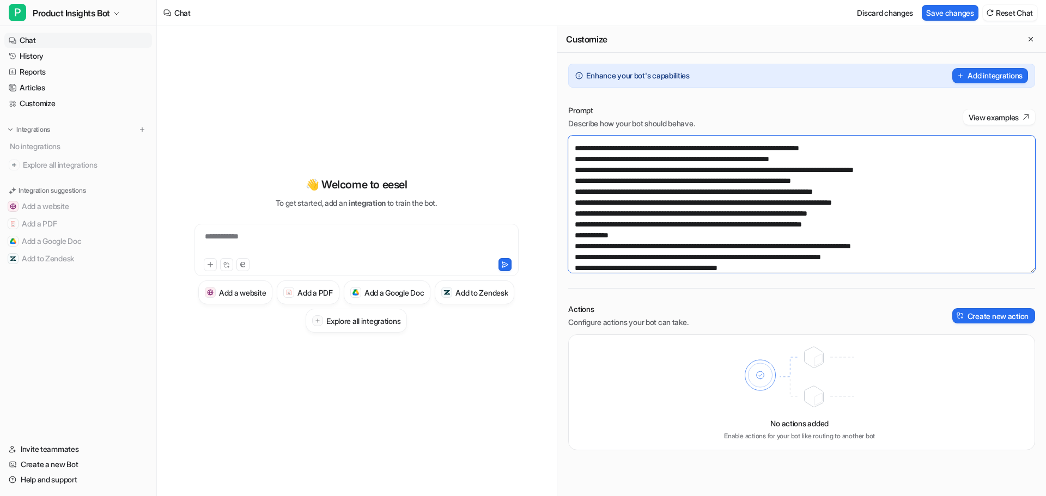
click at [664, 233] on textarea at bounding box center [801, 204] width 467 height 137
paste textarea "**********"
click at [633, 246] on textarea at bounding box center [801, 204] width 467 height 137
paste textarea "**********"
drag, startPoint x: 939, startPoint y: 257, endPoint x: 568, endPoint y: 260, distance: 371.4
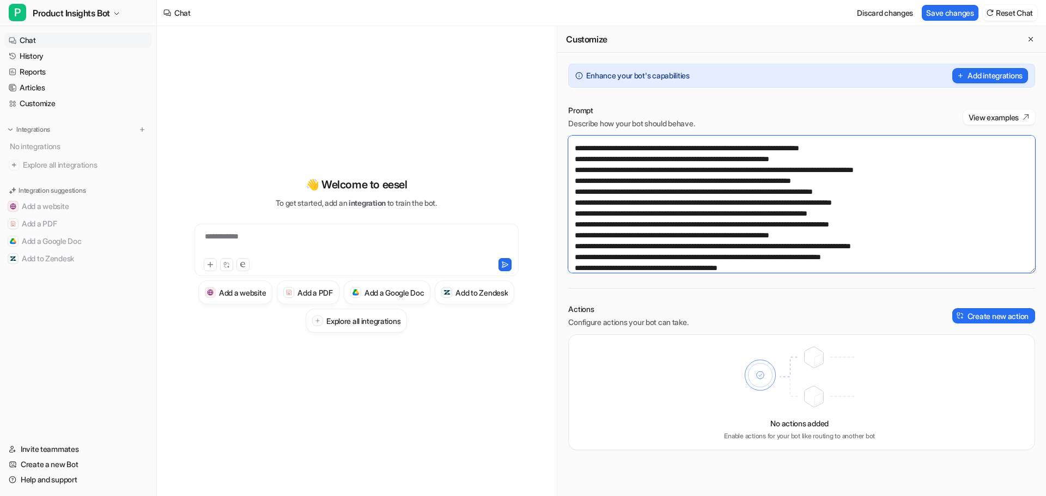
click at [568, 260] on textarea at bounding box center [801, 204] width 467 height 137
drag, startPoint x: 898, startPoint y: 256, endPoint x: 565, endPoint y: 256, distance: 333.3
click at [565, 256] on div "Prompt Describe how your bot should behave. View examples Actions Configure act…" at bounding box center [801, 277] width 488 height 367
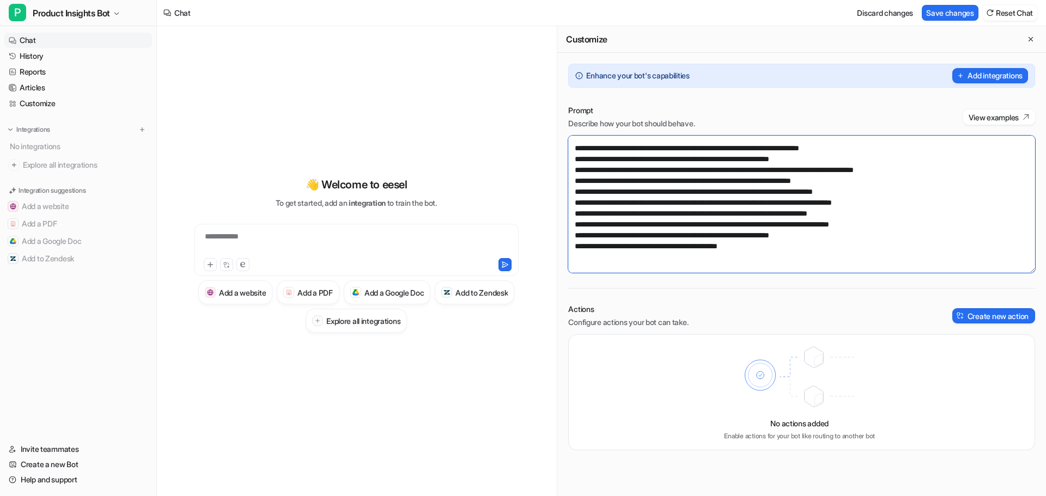
click at [859, 245] on textarea at bounding box center [801, 204] width 467 height 137
paste textarea "**********"
click at [576, 256] on textarea at bounding box center [801, 204] width 467 height 137
drag, startPoint x: 664, startPoint y: 256, endPoint x: 738, endPoint y: 256, distance: 73.5
click at [738, 256] on textarea at bounding box center [801, 204] width 467 height 137
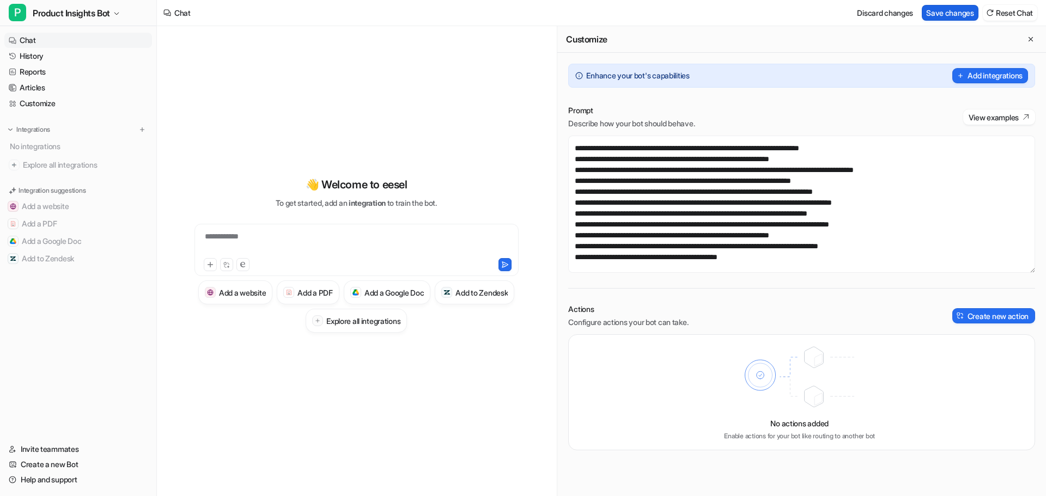
click at [943, 9] on button "Save changes" at bounding box center [949, 13] width 57 height 16
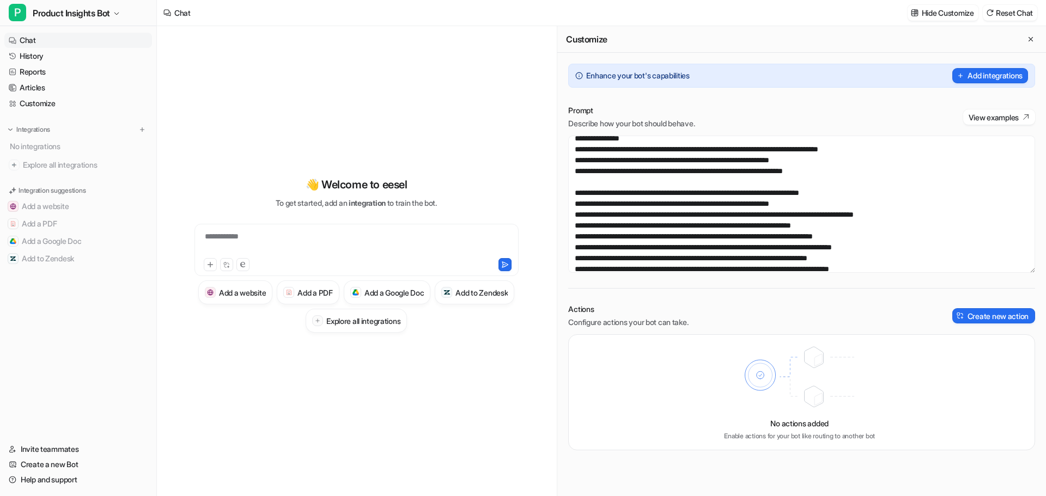
scroll to position [54, 0]
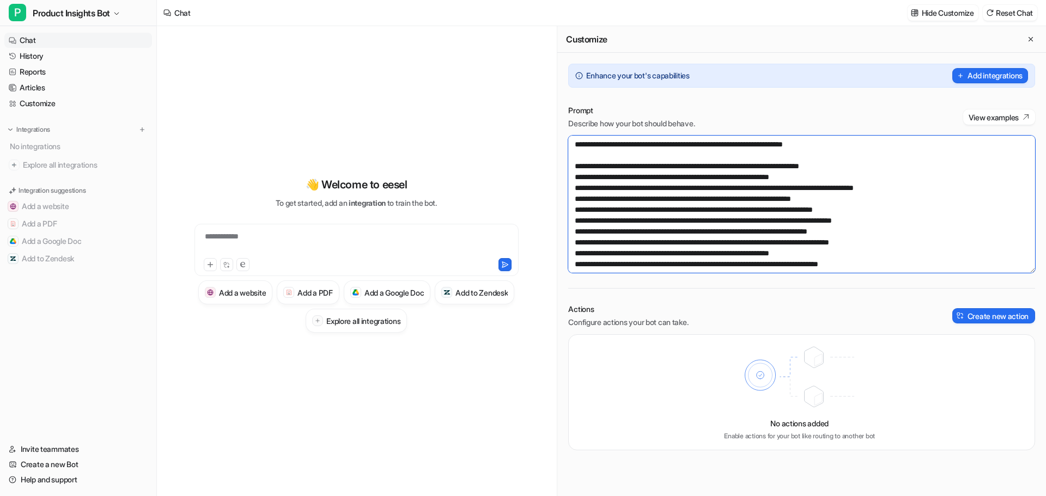
click at [820, 186] on textarea at bounding box center [801, 204] width 467 height 137
click at [921, 233] on textarea at bounding box center [801, 204] width 467 height 137
click at [897, 231] on textarea at bounding box center [801, 204] width 467 height 137
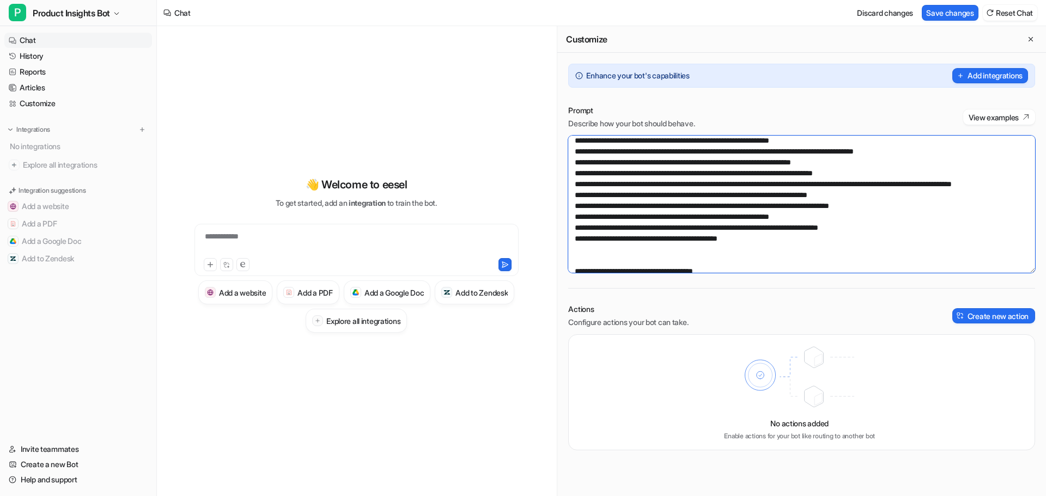
scroll to position [109, 0]
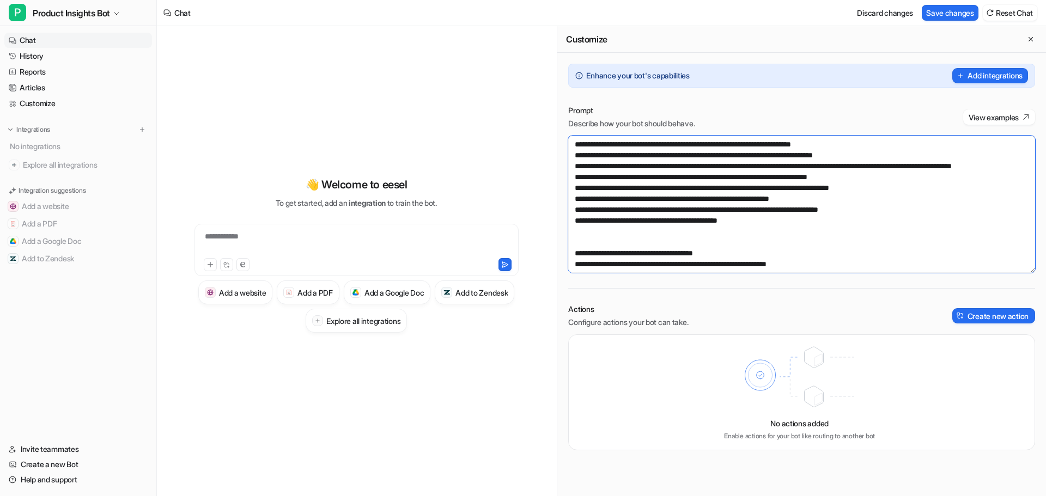
click at [881, 196] on textarea at bounding box center [801, 204] width 467 height 137
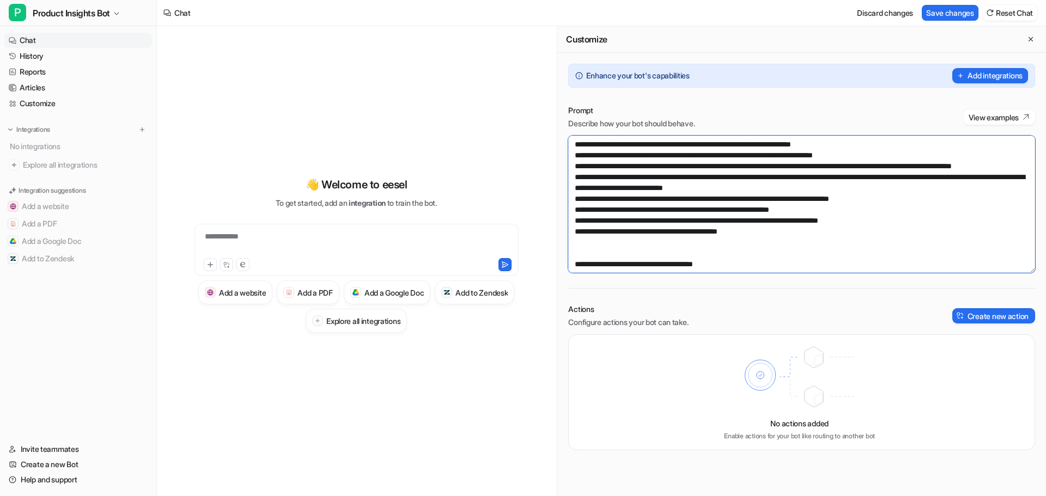
click at [638, 199] on textarea at bounding box center [801, 204] width 467 height 137
click at [656, 207] on textarea at bounding box center [801, 204] width 467 height 137
drag, startPoint x: 664, startPoint y: 200, endPoint x: 583, endPoint y: 201, distance: 81.2
click at [583, 201] on textarea at bounding box center [801, 204] width 467 height 137
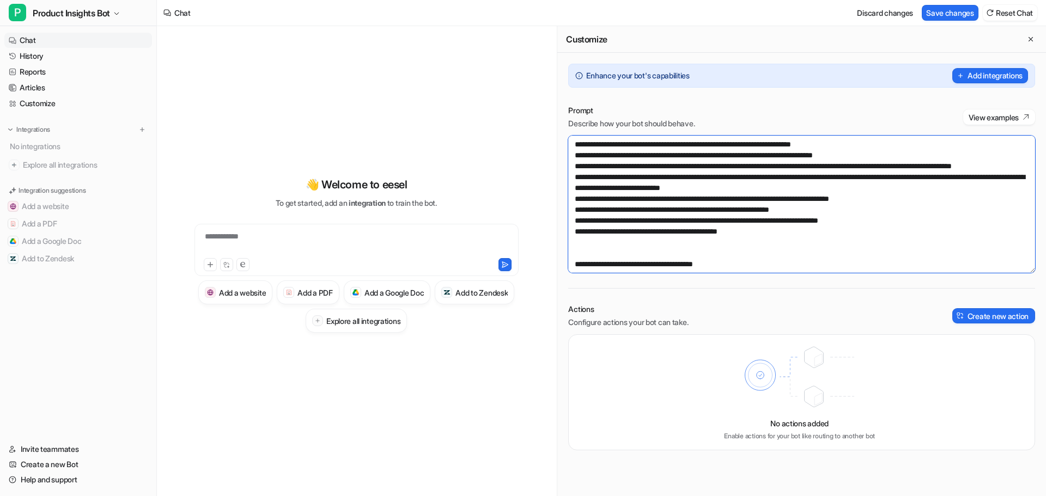
click at [912, 219] on textarea at bounding box center [801, 204] width 467 height 137
click at [945, 217] on textarea at bounding box center [801, 204] width 467 height 137
click at [687, 230] on textarea at bounding box center [801, 204] width 467 height 137
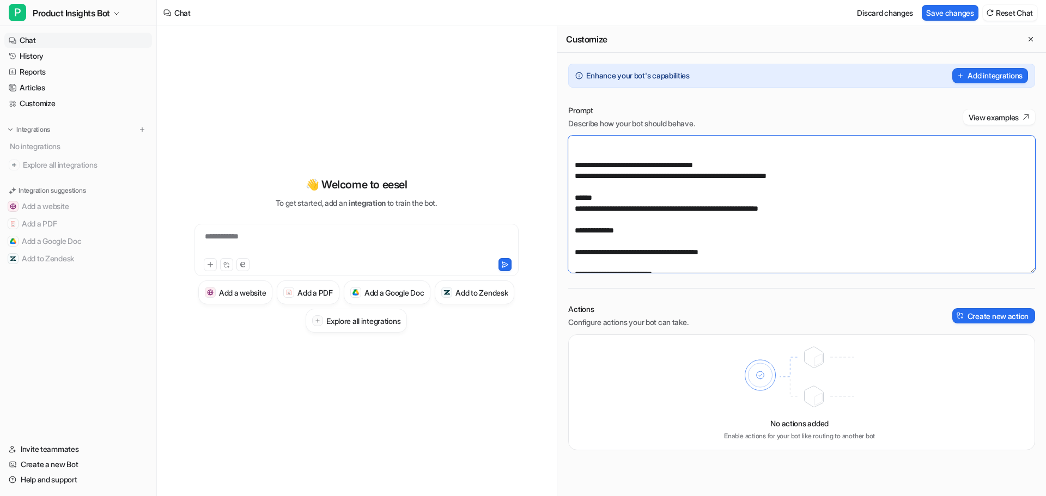
scroll to position [218, 0]
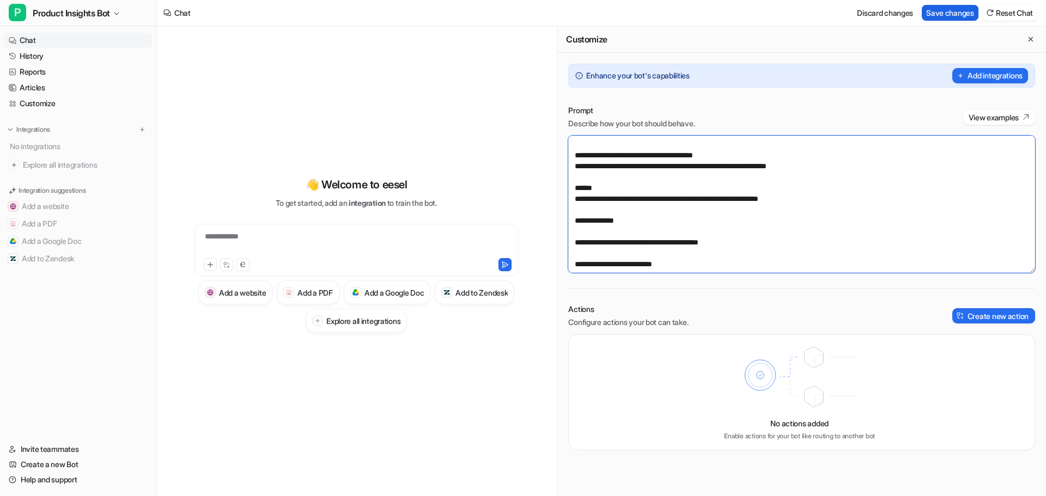
type textarea "**********"
click at [939, 9] on button "Save changes" at bounding box center [949, 13] width 57 height 16
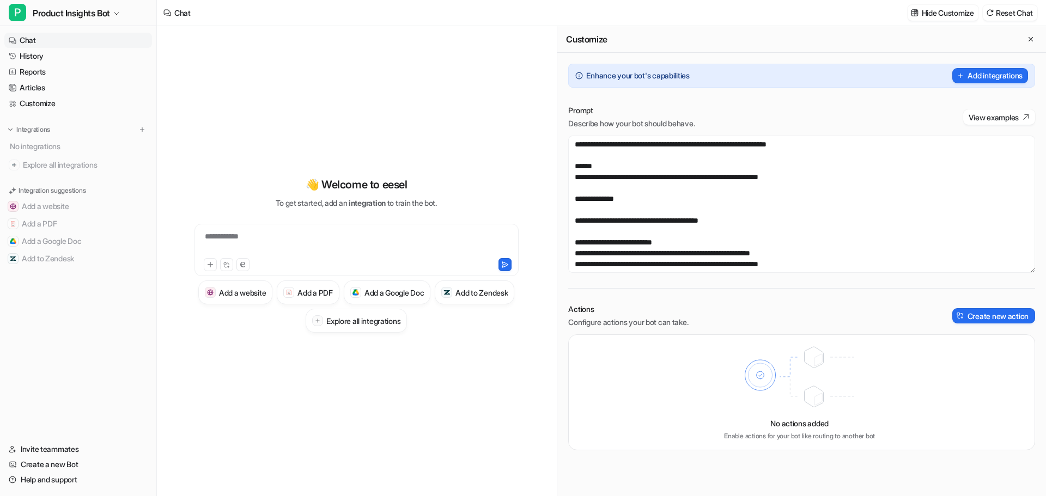
scroll to position [0, 0]
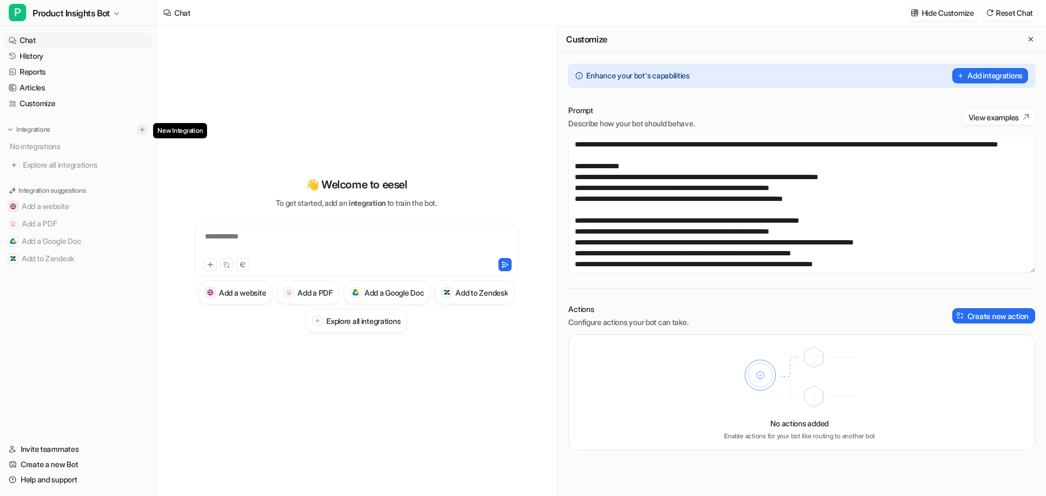
click at [140, 126] on img at bounding box center [142, 130] width 8 height 8
click at [145, 128] on img at bounding box center [142, 130] width 8 height 8
click at [35, 128] on p "Integrations" at bounding box center [33, 129] width 34 height 9
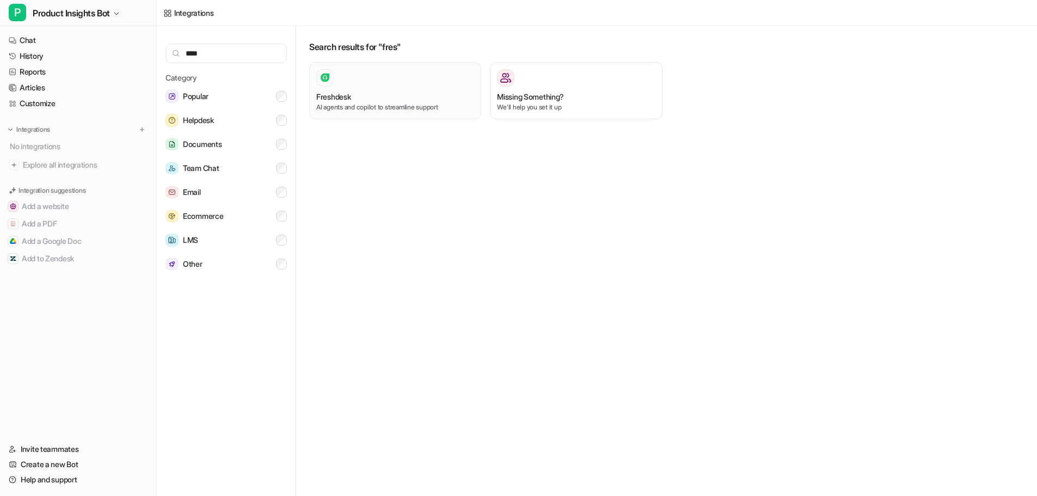
type input "****"
click at [366, 91] on div "Freshdesk" at bounding box center [395, 96] width 158 height 11
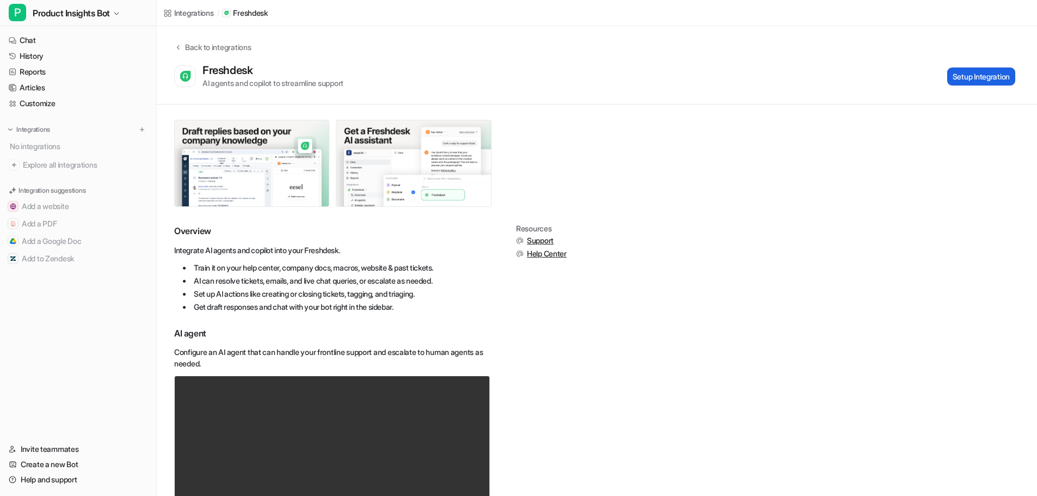
click at [969, 68] on button "Setup Integration" at bounding box center [981, 77] width 68 height 18
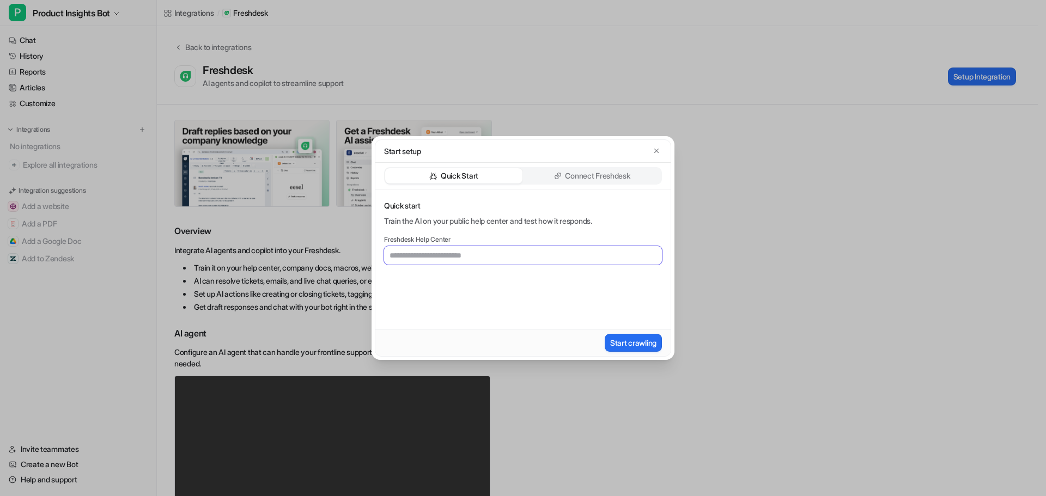
click at [434, 257] on input "text" at bounding box center [523, 255] width 278 height 19
paste input "**********"
type input "**********"
click at [586, 173] on p "Connect Freshdesk" at bounding box center [597, 175] width 65 height 11
click at [459, 176] on p "Quick Start" at bounding box center [460, 175] width 38 height 11
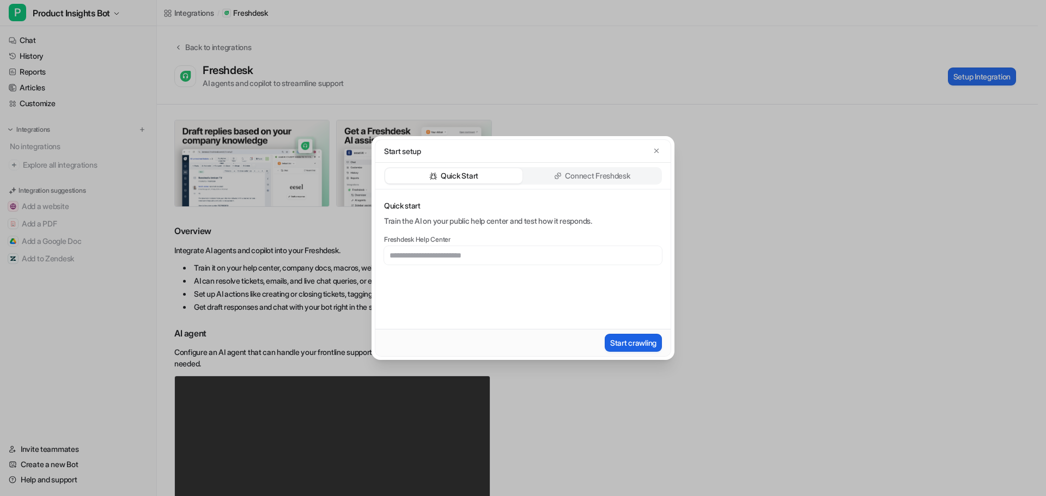
click at [632, 340] on button "Start crawling" at bounding box center [632, 343] width 57 height 18
click at [536, 253] on input "text" at bounding box center [523, 255] width 278 height 19
paste input "**********"
type input "**********"
click at [633, 340] on button "Start crawling" at bounding box center [632, 343] width 57 height 18
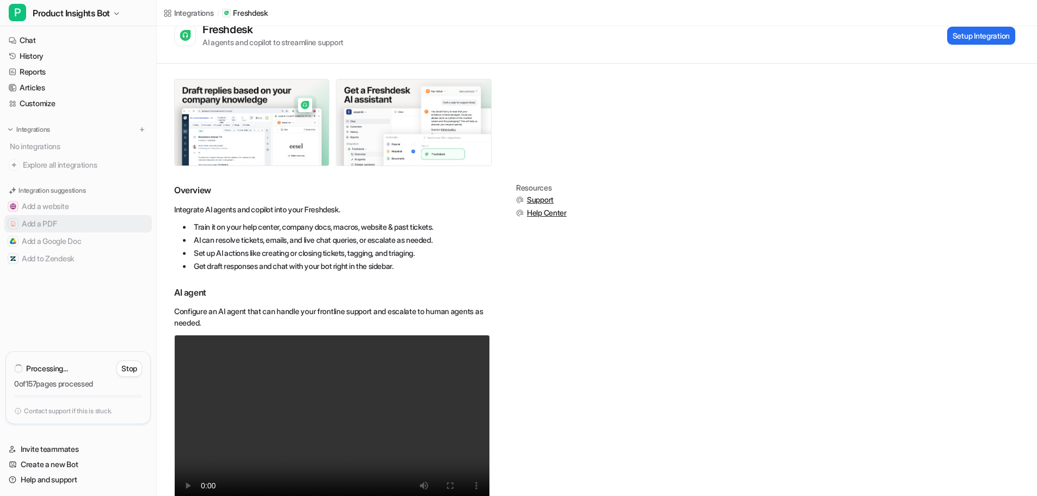
scroll to position [109, 0]
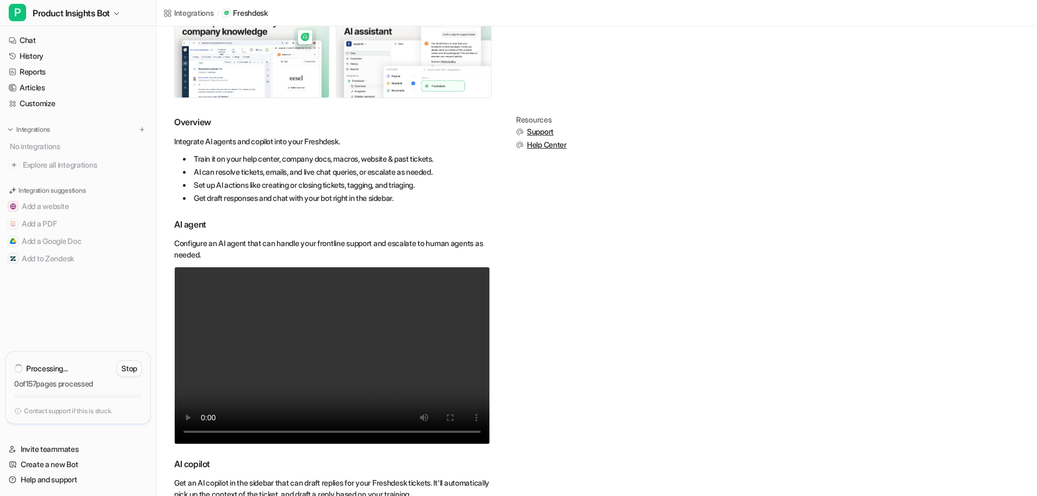
click at [126, 365] on p "Stop" at bounding box center [129, 368] width 16 height 11
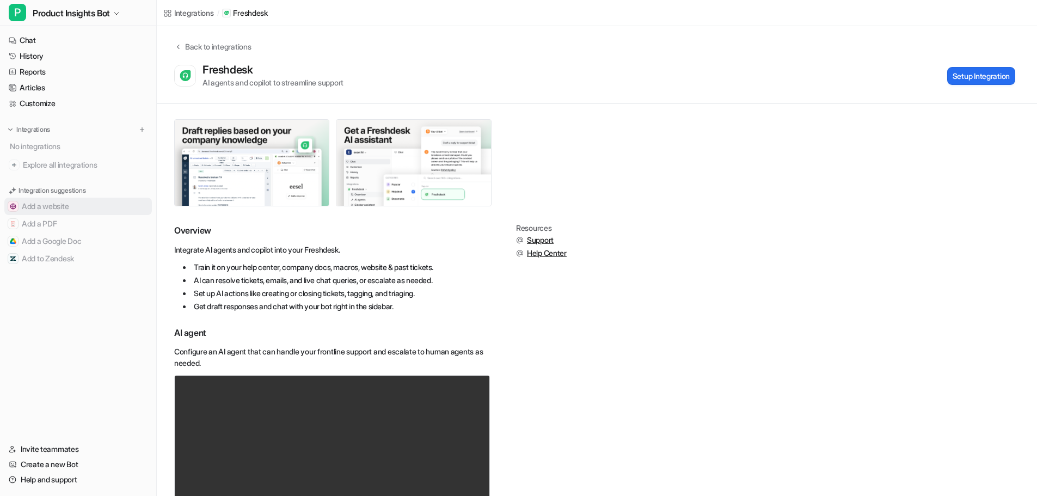
scroll to position [0, 0]
click at [971, 79] on button "Setup Integration" at bounding box center [981, 77] width 68 height 18
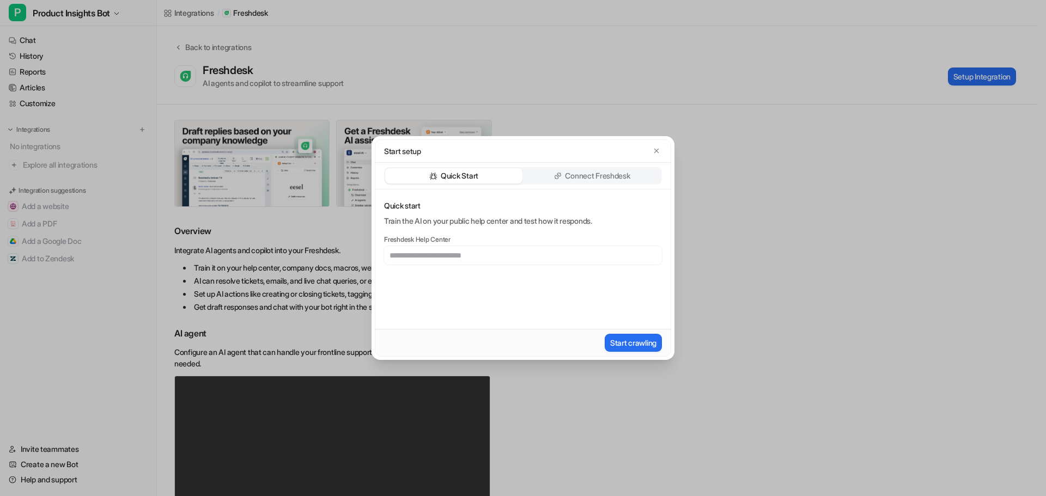
click at [572, 168] on div "Connect Freshdesk" at bounding box center [591, 175] width 137 height 15
click at [627, 345] on button "Install App" at bounding box center [638, 343] width 45 height 18
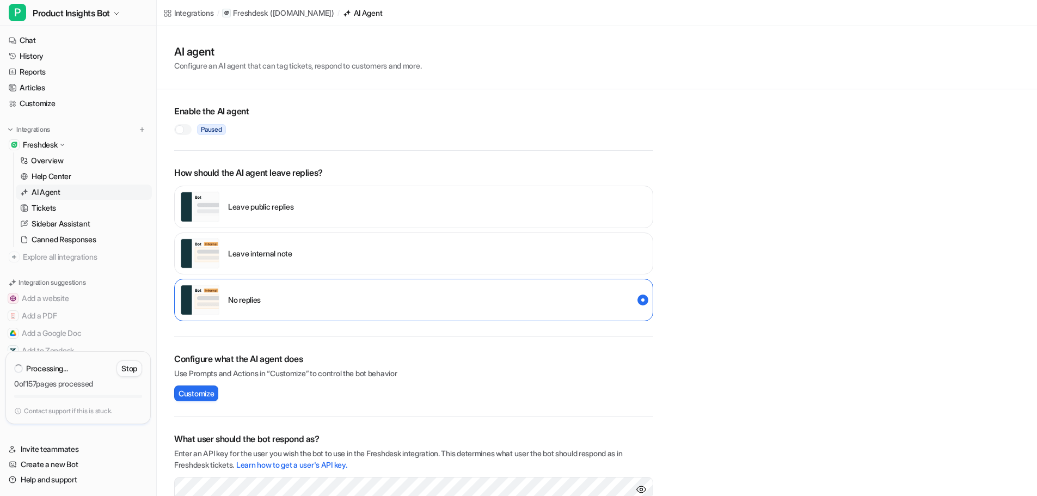
click at [129, 365] on p "Stop" at bounding box center [129, 368] width 16 height 11
click at [585, 252] on div "Leave internal note" at bounding box center [413, 254] width 479 height 42
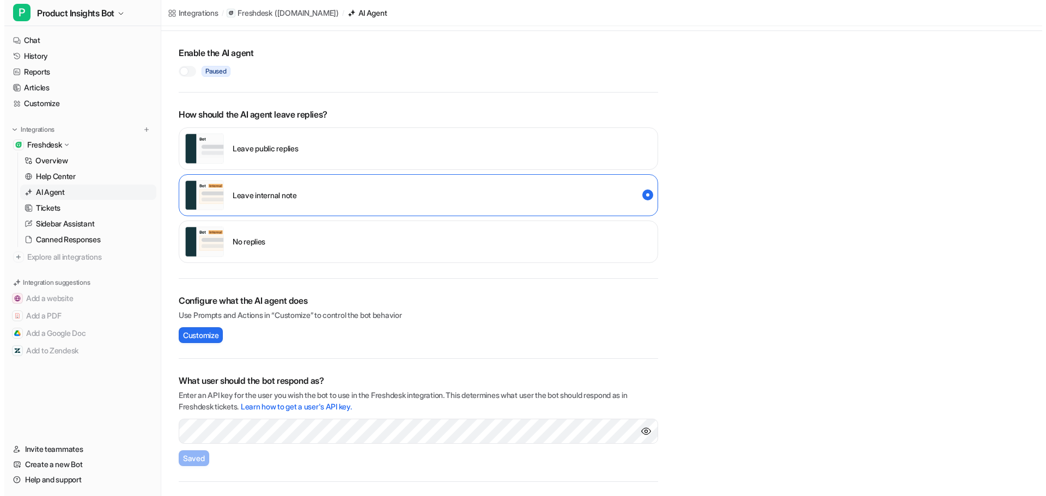
scroll to position [124, 0]
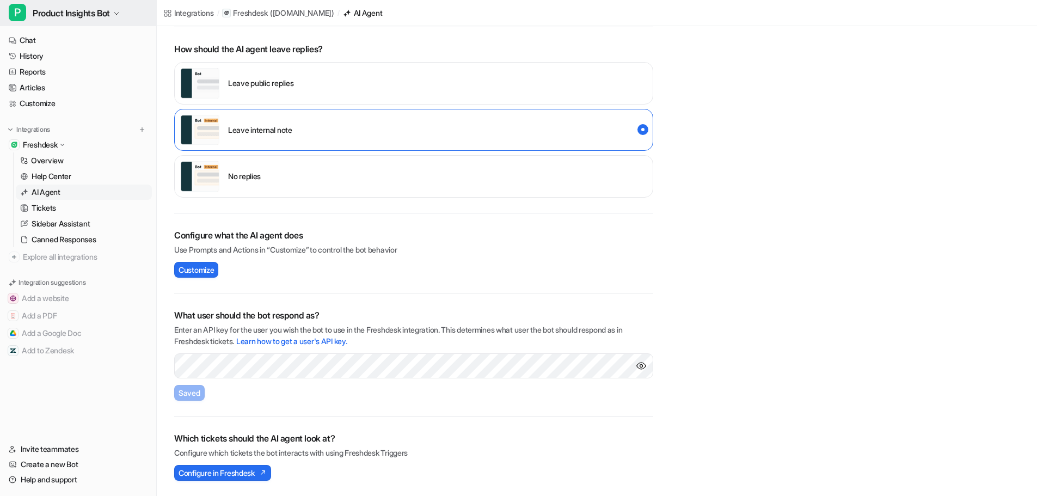
click at [118, 11] on icon "button" at bounding box center [116, 13] width 7 height 7
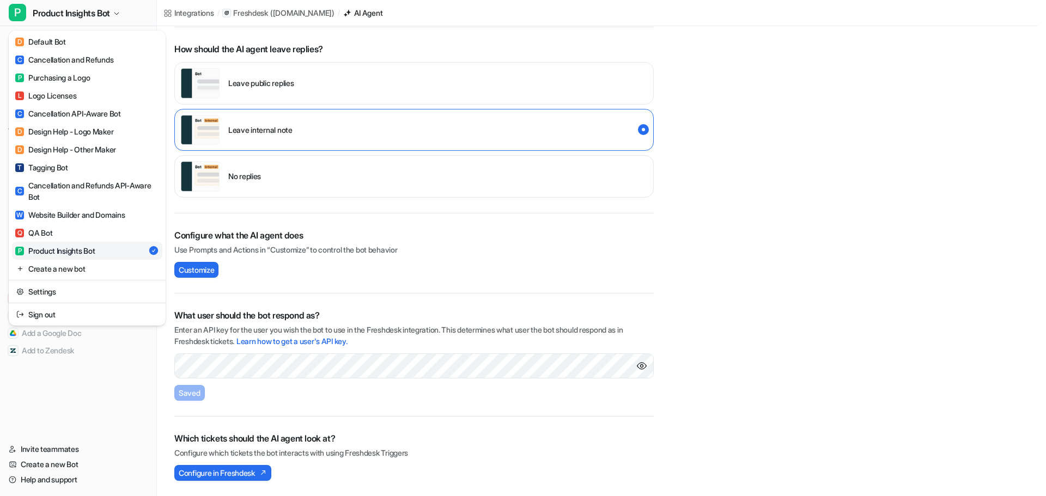
click at [242, 360] on div "P Product Insights Bot D Default Bot C Cancellation and Refunds P Purchasing a …" at bounding box center [518, 124] width 1037 height 496
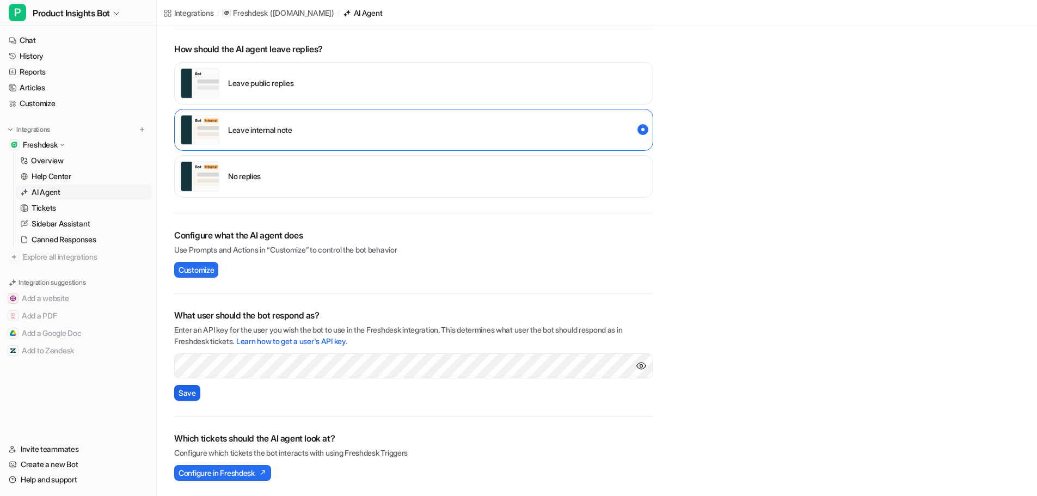
click at [184, 393] on span "Save" at bounding box center [187, 392] width 17 height 11
click at [56, 169] on link "Help Center" at bounding box center [84, 176] width 136 height 15
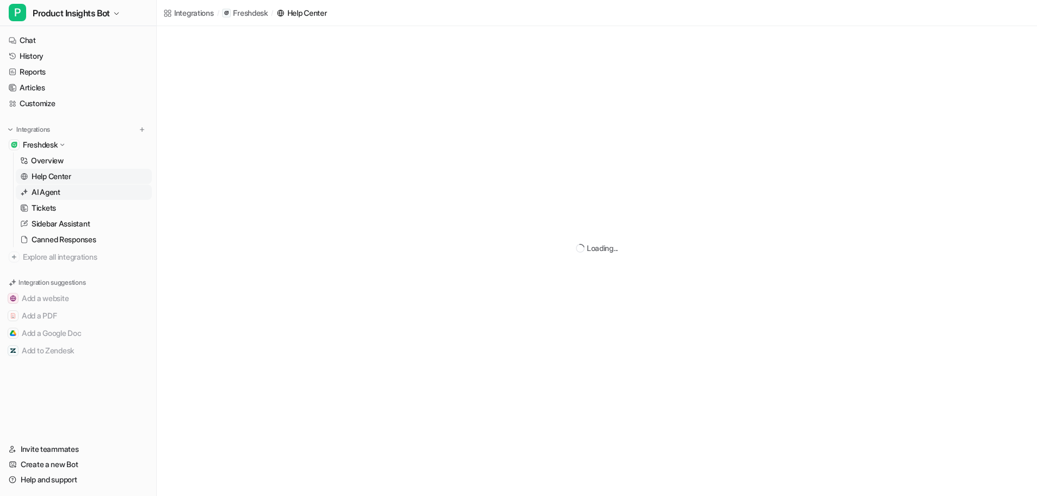
scroll to position [46, 0]
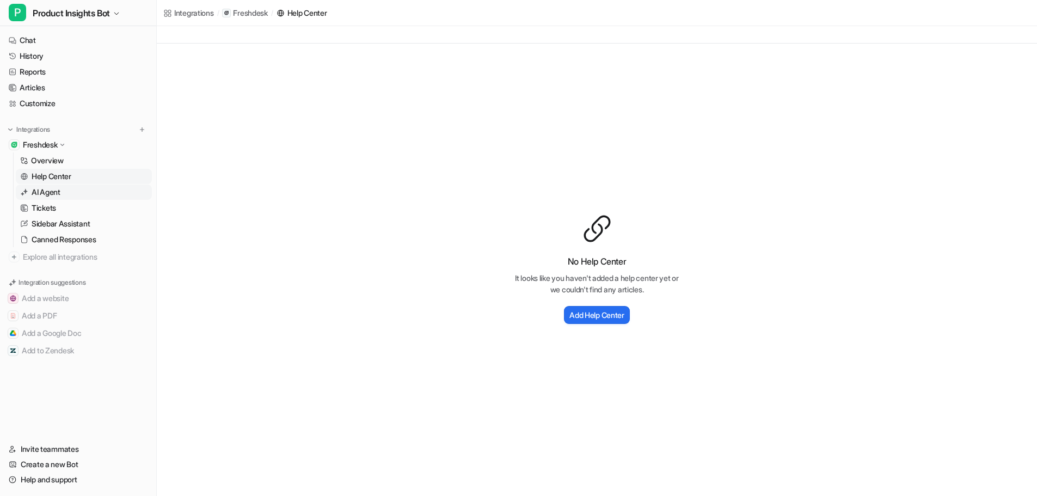
click at [58, 188] on p "AI Agent" at bounding box center [46, 192] width 29 height 11
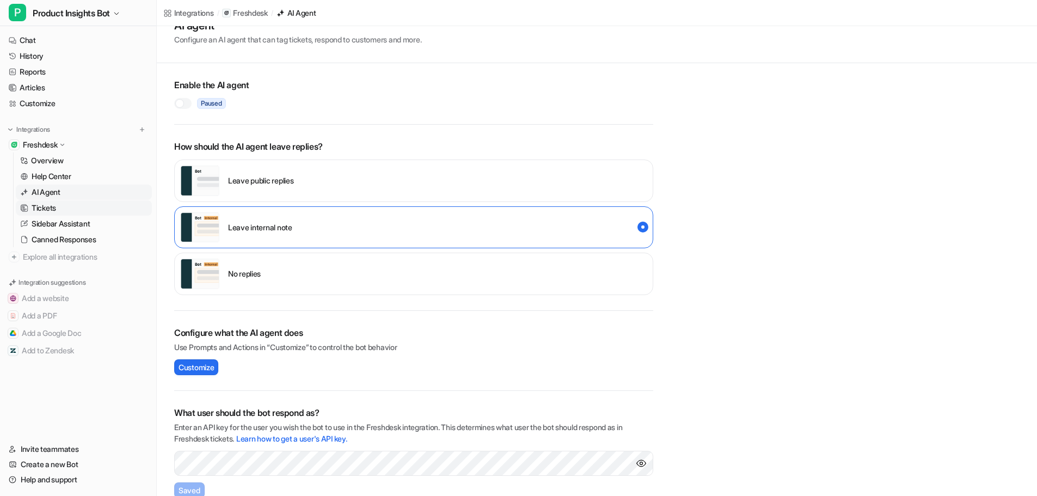
scroll to position [46, 0]
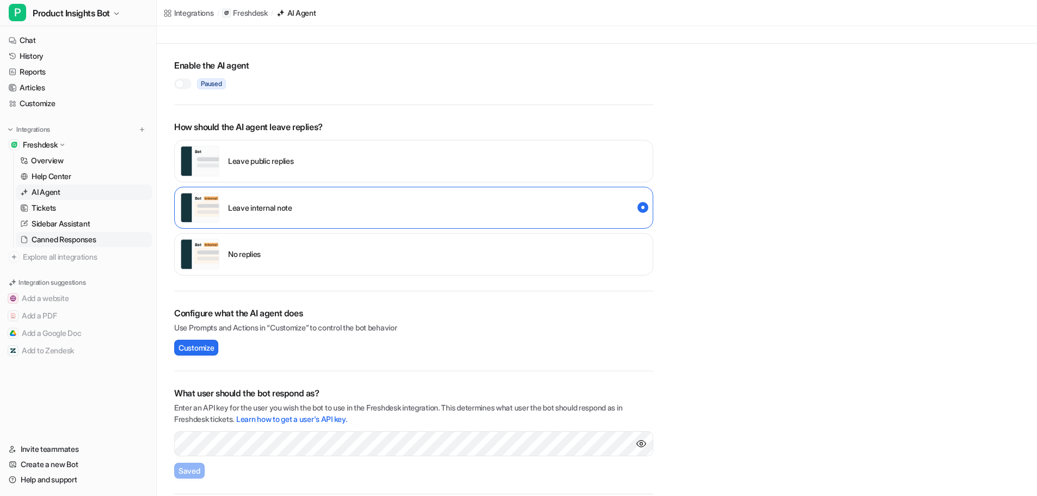
click at [61, 241] on p "Canned Responses" at bounding box center [64, 239] width 65 height 11
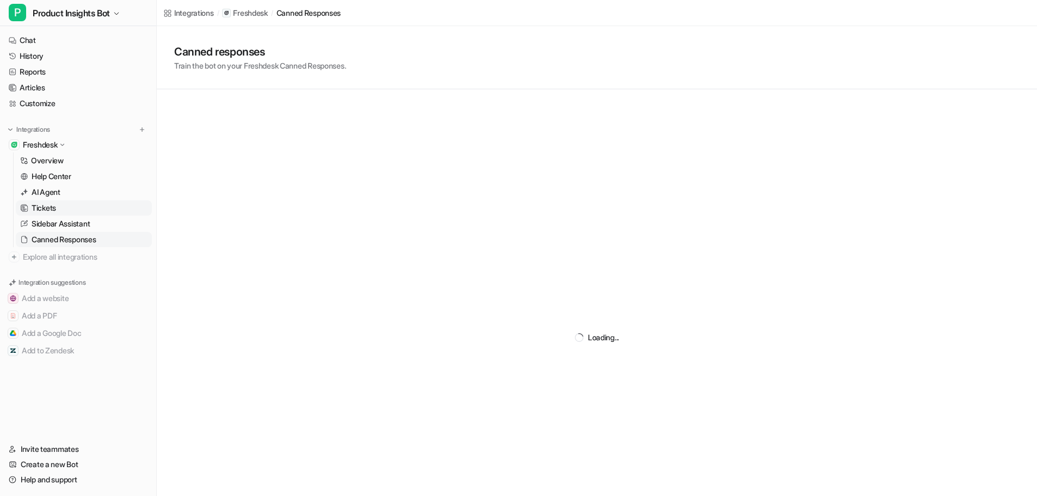
click at [41, 205] on p "Tickets" at bounding box center [44, 208] width 25 height 11
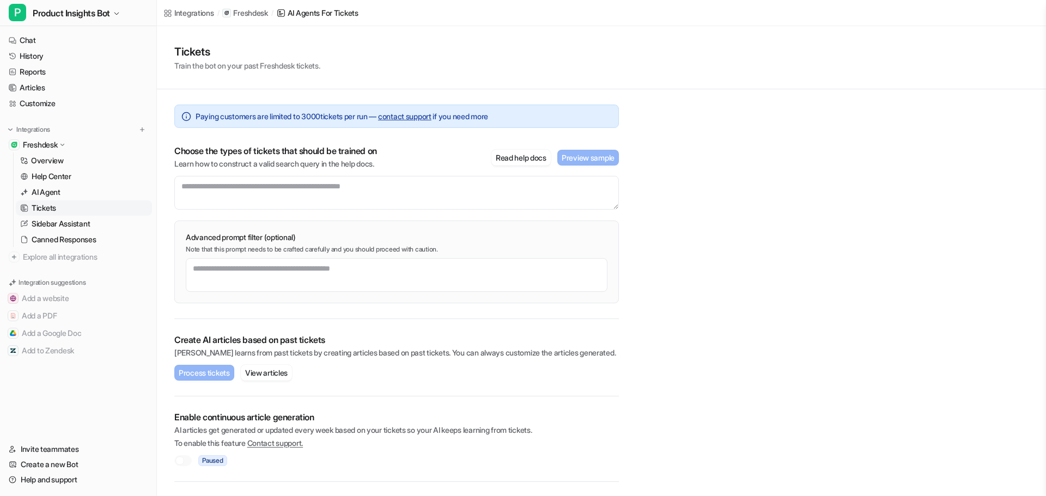
click at [56, 204] on p "Tickets" at bounding box center [44, 208] width 25 height 11
click at [58, 193] on p "AI Agent" at bounding box center [46, 192] width 29 height 11
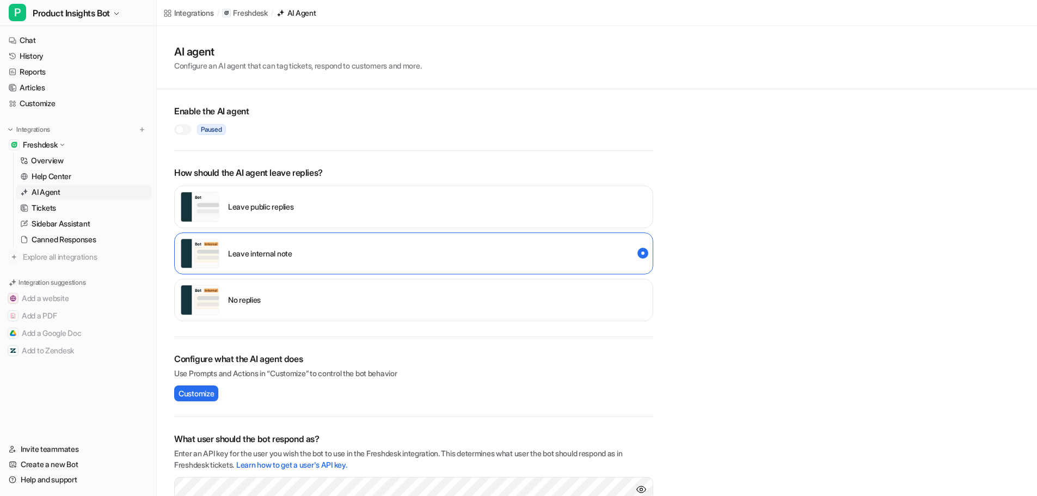
click at [176, 126] on div at bounding box center [182, 129] width 17 height 11
click at [49, 107] on link "Customize" at bounding box center [78, 103] width 148 height 15
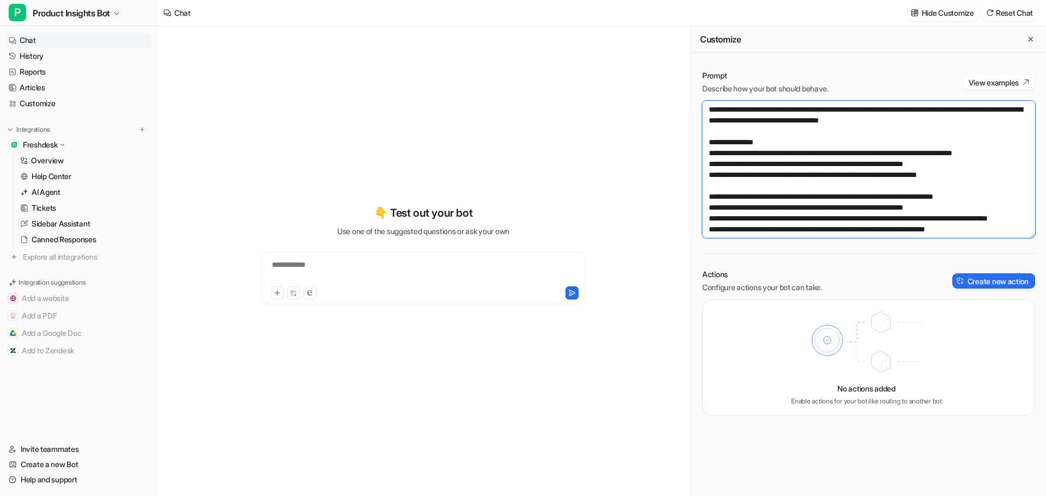
click at [792, 114] on textarea at bounding box center [868, 169] width 333 height 137
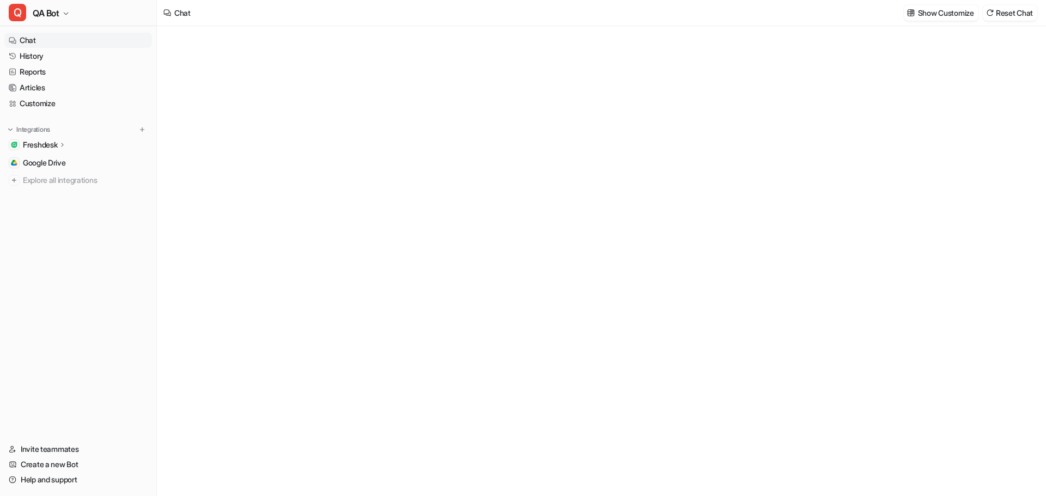
type textarea "**********"
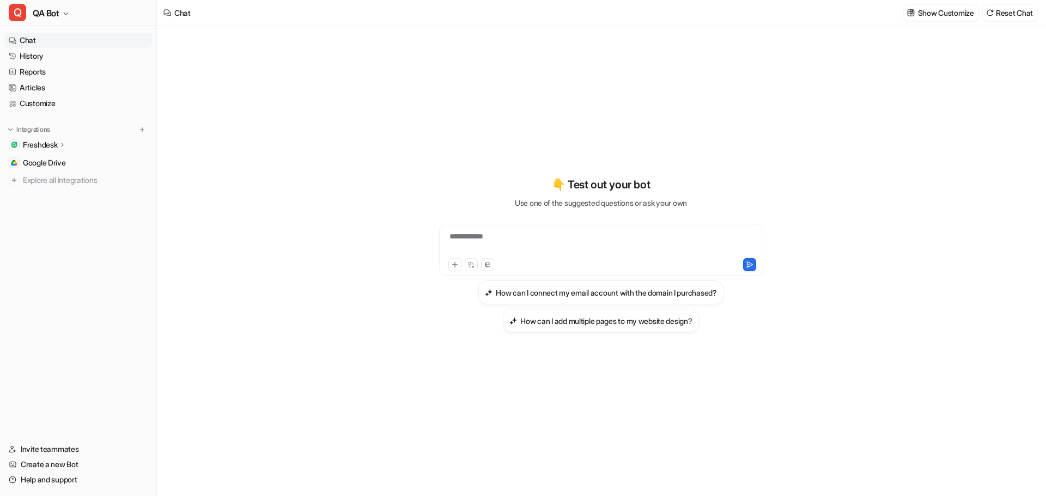
click at [46, 146] on p "Freshdesk" at bounding box center [40, 144] width 34 height 11
click at [50, 158] on p "Overview" at bounding box center [47, 160] width 33 height 11
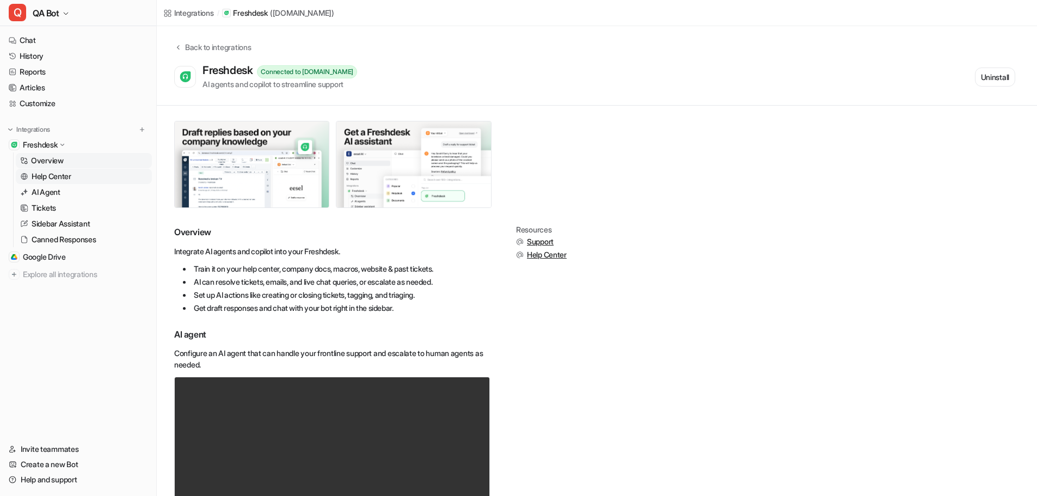
click at [62, 172] on p "Help Center" at bounding box center [52, 176] width 40 height 11
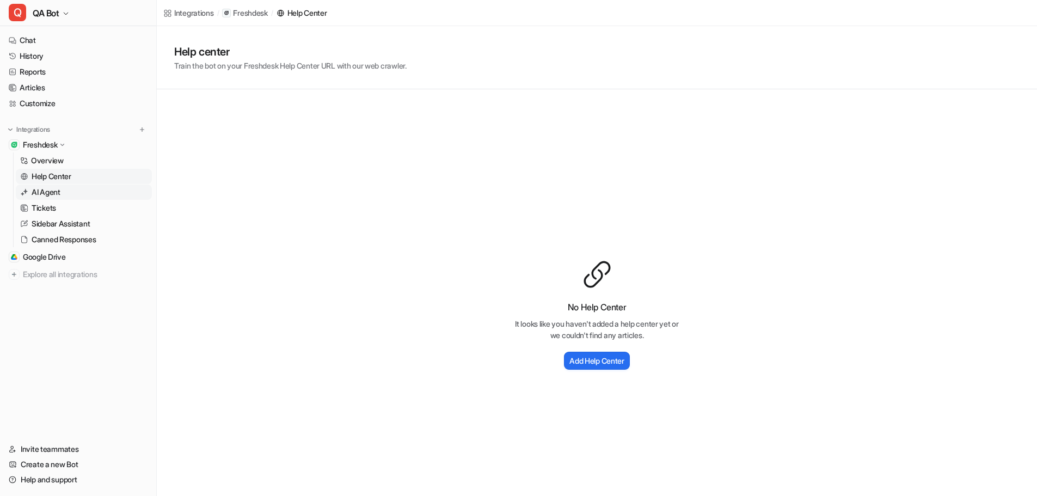
click at [51, 192] on p "AI Agent" at bounding box center [46, 192] width 29 height 11
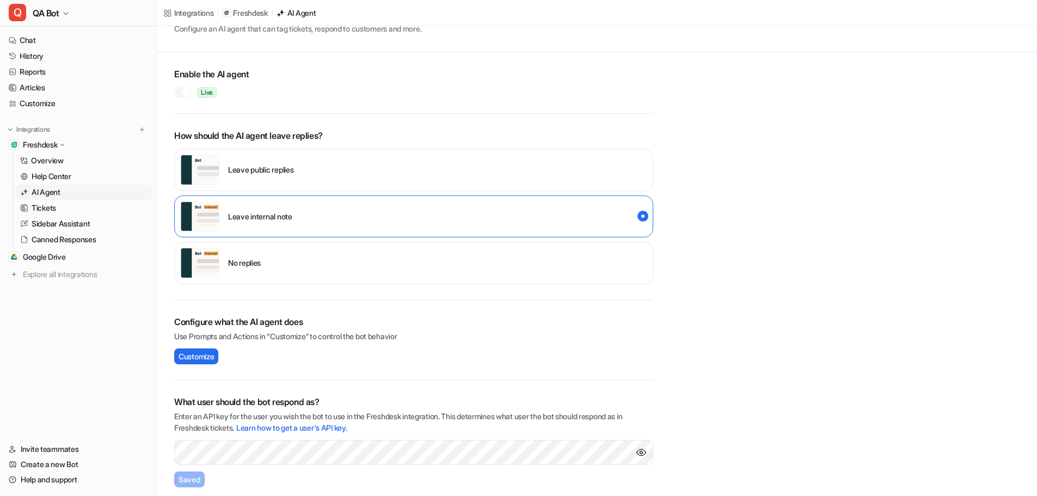
scroll to position [54, 0]
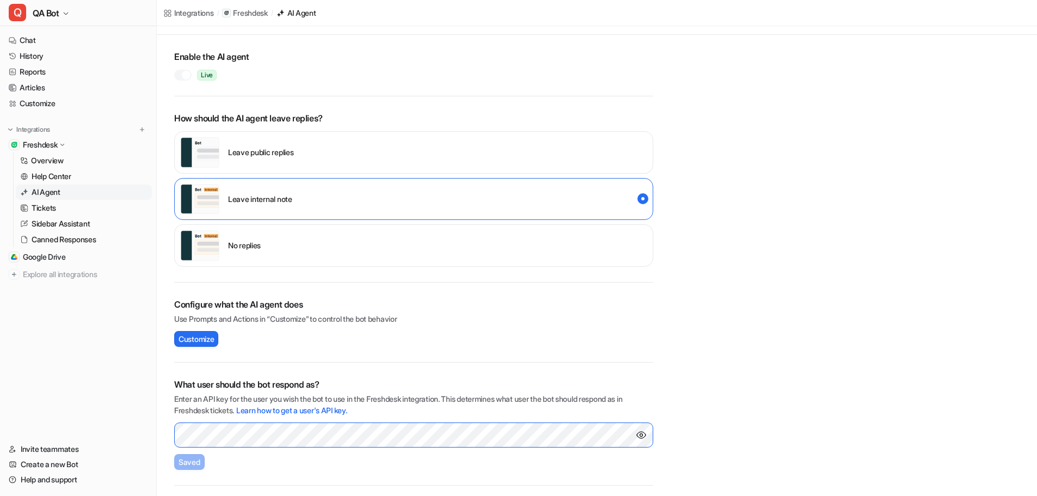
click at [636, 433] on div at bounding box center [413, 435] width 479 height 25
click at [643, 435] on img "Show API key" at bounding box center [641, 435] width 11 height 11
click at [143, 423] on div "Q QA Bot Chat History Reports Articles Customize Integrations Freshdesk Overvie…" at bounding box center [518, 194] width 1037 height 496
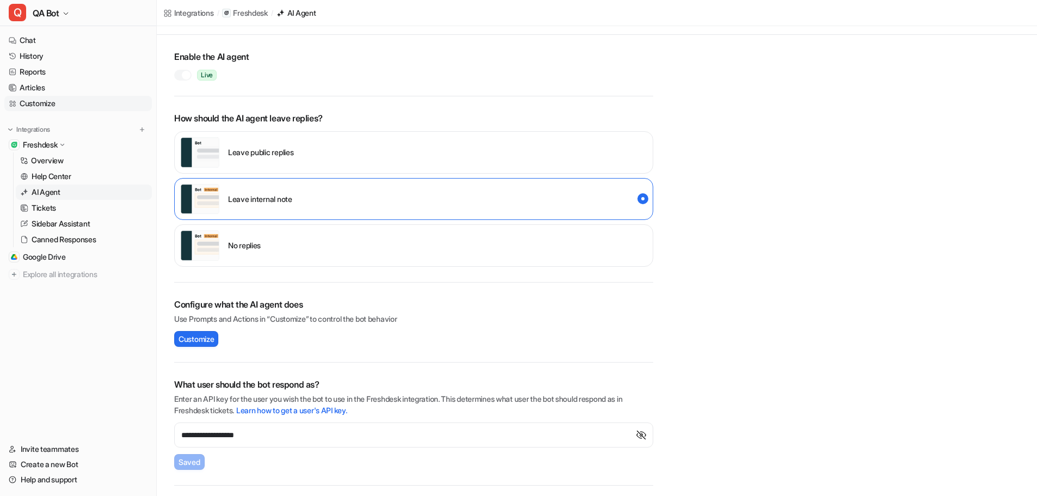
click at [50, 99] on link "Customize" at bounding box center [78, 103] width 148 height 15
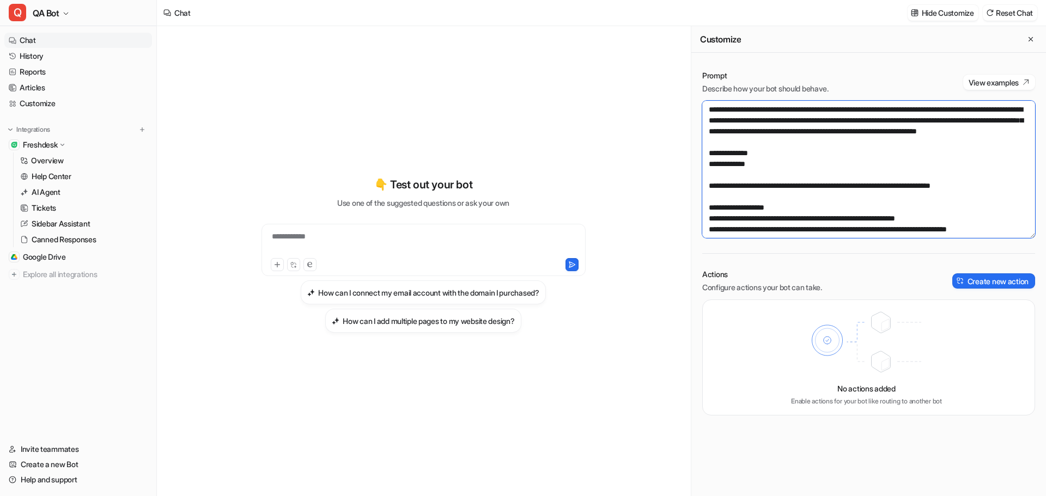
drag, startPoint x: 1030, startPoint y: 118, endPoint x: 1029, endPoint y: 152, distance: 33.8
click at [1029, 152] on textarea at bounding box center [868, 169] width 333 height 137
